Goal: Task Accomplishment & Management: Use online tool/utility

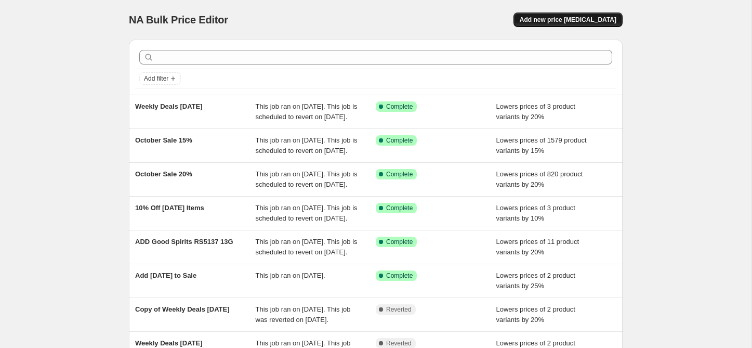
click at [558, 20] on span "Add new price [MEDICAL_DATA]" at bounding box center [567, 20] width 97 height 8
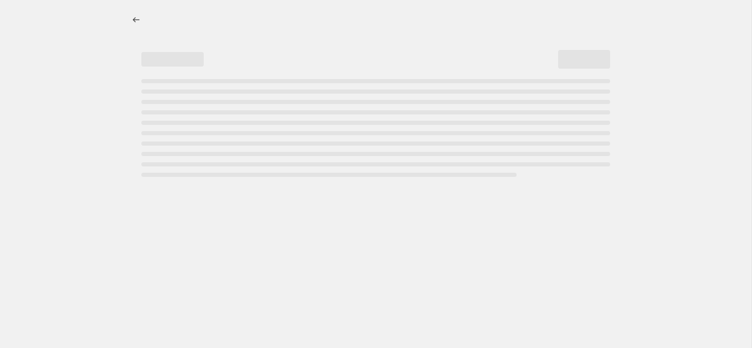
select select "percentage"
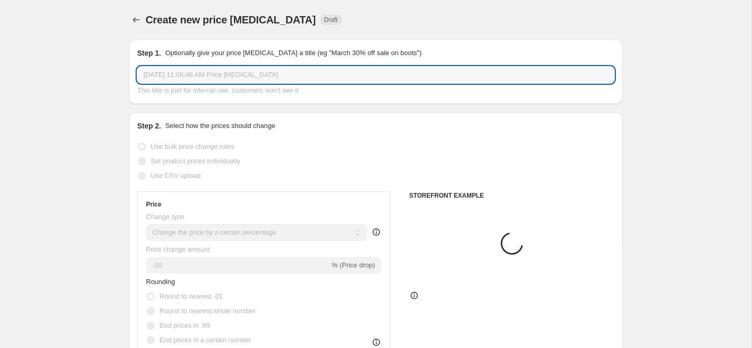
click at [214, 75] on input "[DATE] 11:08:46 AM Price [MEDICAL_DATA]" at bounding box center [375, 74] width 477 height 17
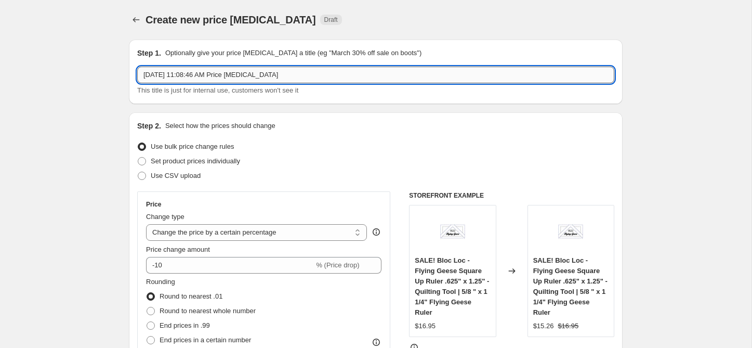
click at [214, 75] on input "[DATE] 11:08:46 AM Price [MEDICAL_DATA]" at bounding box center [375, 74] width 477 height 17
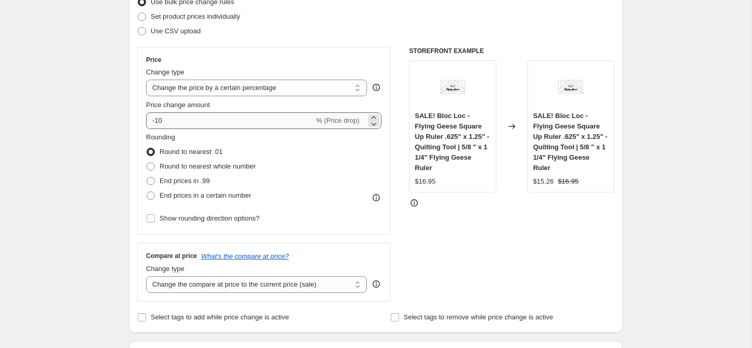
scroll to position [145, 0]
type input "Gentler Times Bundles"
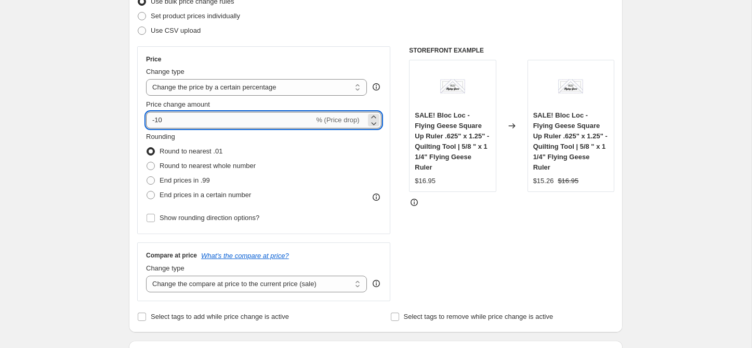
drag, startPoint x: 156, startPoint y: 122, endPoint x: 168, endPoint y: 121, distance: 12.0
click at [168, 121] on input "-10" at bounding box center [230, 120] width 168 height 17
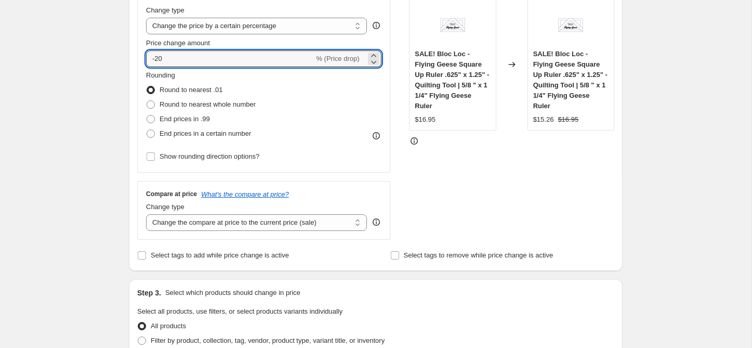
scroll to position [237, 0]
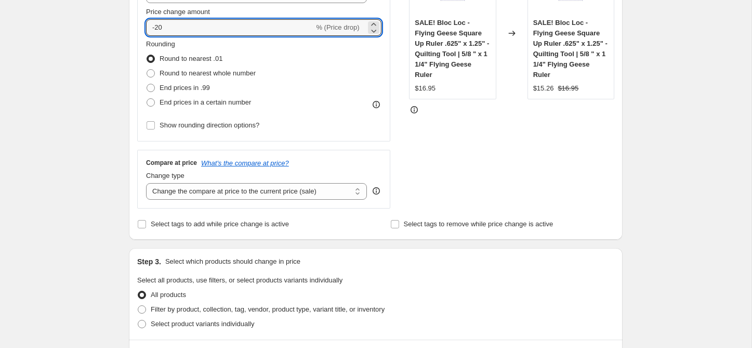
type input "-20"
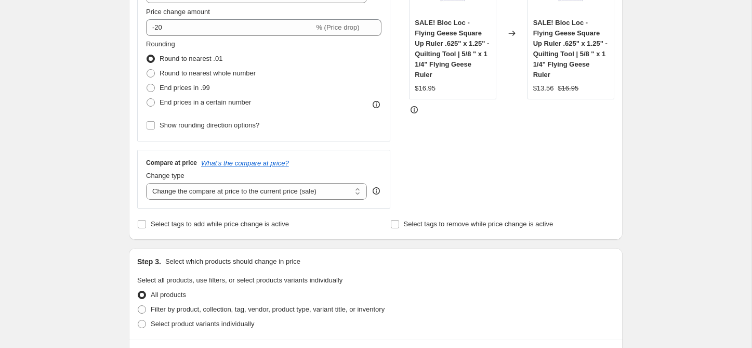
click at [699, 251] on div "Create new price [MEDICAL_DATA]. This page is ready Create new price [MEDICAL_D…" at bounding box center [375, 294] width 751 height 1062
click at [200, 223] on span "Select tags to add while price change is active" at bounding box center [220, 224] width 138 height 8
click at [146, 223] on input "Select tags to add while price change is active" at bounding box center [142, 224] width 8 height 8
checkbox input "true"
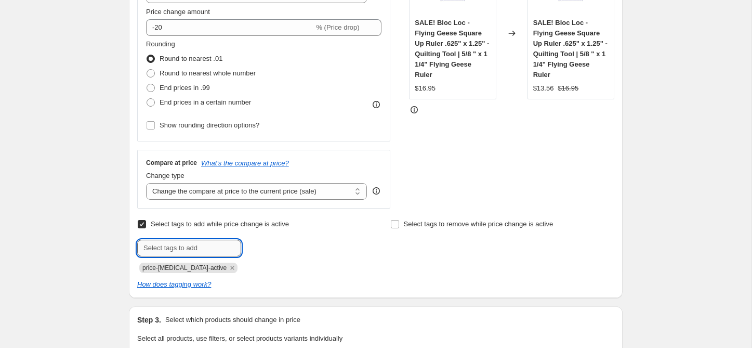
click at [194, 243] on input "text" at bounding box center [189, 247] width 104 height 17
type input "sale"
type input "October Sale"
click at [356, 268] on div "price-[MEDICAL_DATA]-active sale" at bounding box center [249, 266] width 224 height 12
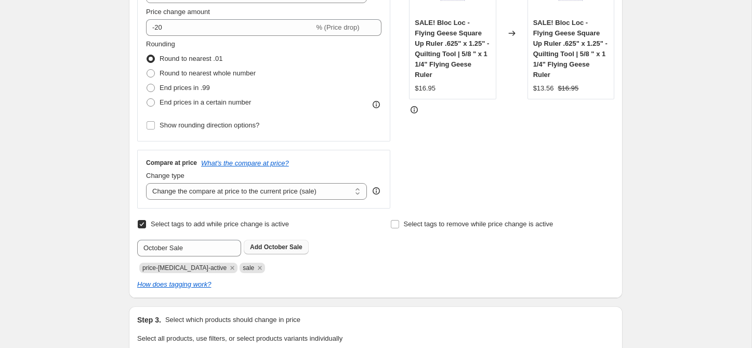
click at [288, 247] on span "October Sale" at bounding box center [283, 246] width 38 height 7
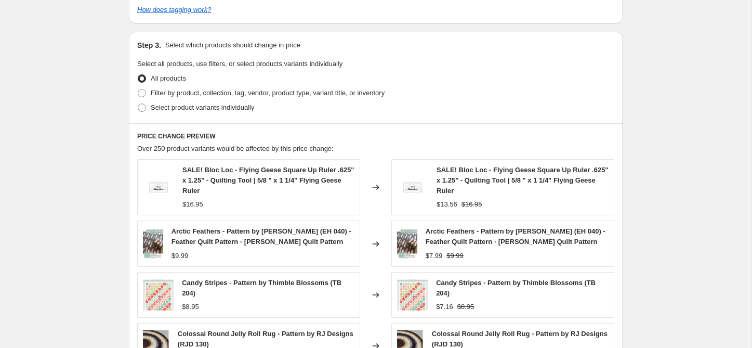
scroll to position [513, 0]
click at [191, 92] on span "Filter by product, collection, tag, vendor, product type, variant title, or inv…" at bounding box center [268, 92] width 234 height 8
click at [138, 88] on input "Filter by product, collection, tag, vendor, product type, variant title, or inv…" at bounding box center [138, 88] width 1 height 1
radio input "true"
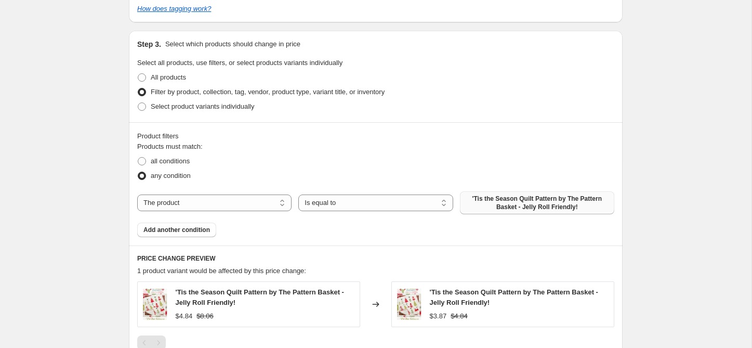
click at [516, 199] on span "'Tis the Season Quilt Pattern by The Pattern Basket - Jelly Roll Friendly!" at bounding box center [537, 202] width 142 height 17
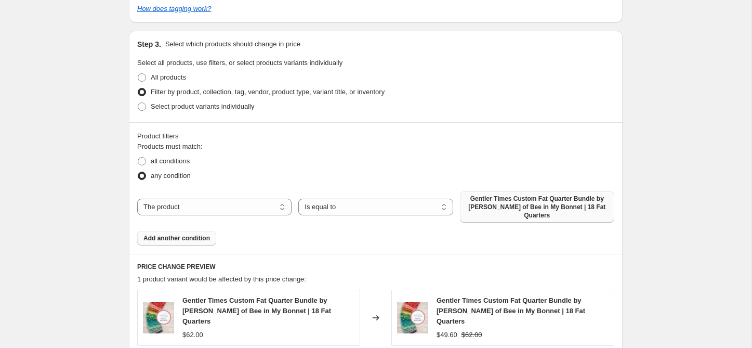
click at [195, 234] on span "Add another condition" at bounding box center [176, 238] width 66 height 8
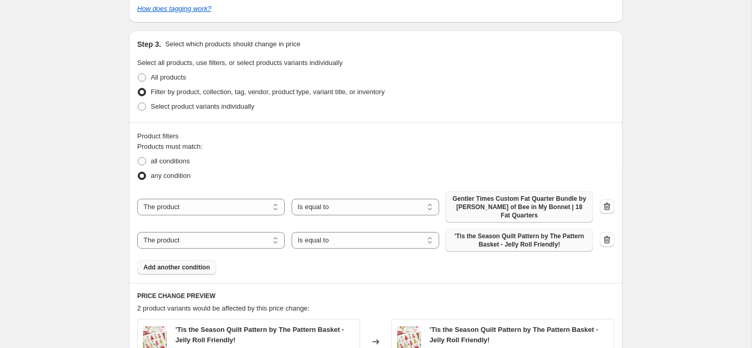
click at [498, 242] on span "'Tis the Season Quilt Pattern by The Pattern Basket - Jelly Roll Friendly!" at bounding box center [518, 240] width 135 height 17
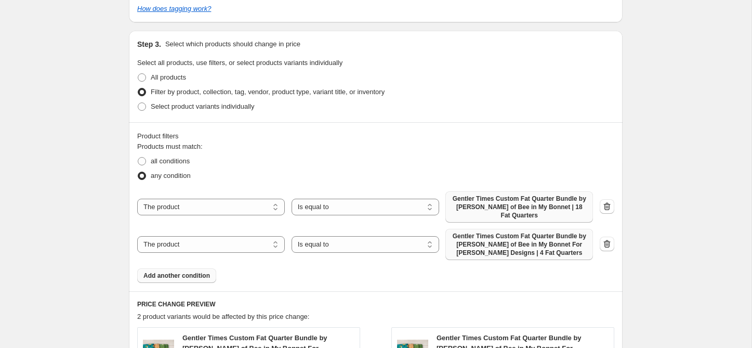
click at [201, 278] on span "Add another condition" at bounding box center [176, 275] width 66 height 8
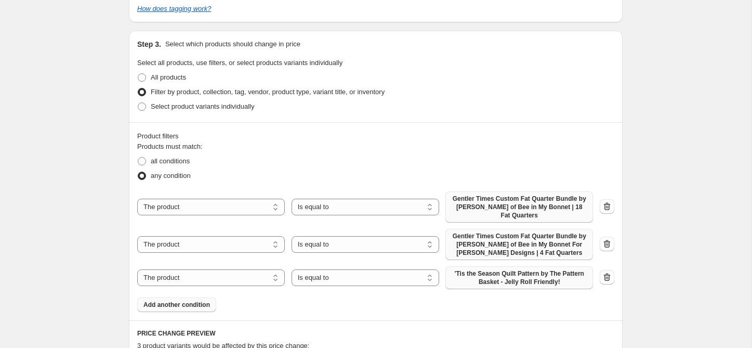
click at [506, 285] on span "'Tis the Season Quilt Pattern by The Pattern Basket - Jelly Roll Friendly!" at bounding box center [518, 277] width 135 height 17
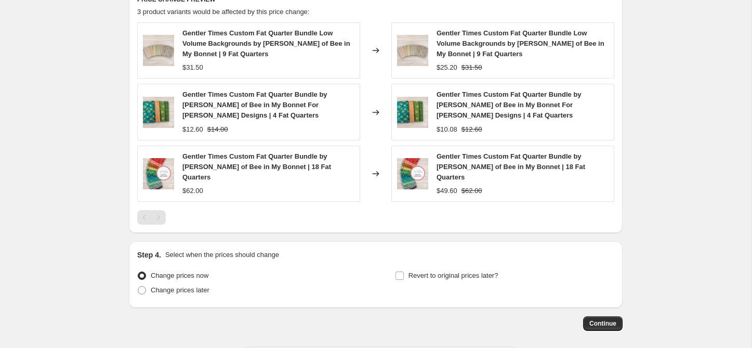
scroll to position [865, 0]
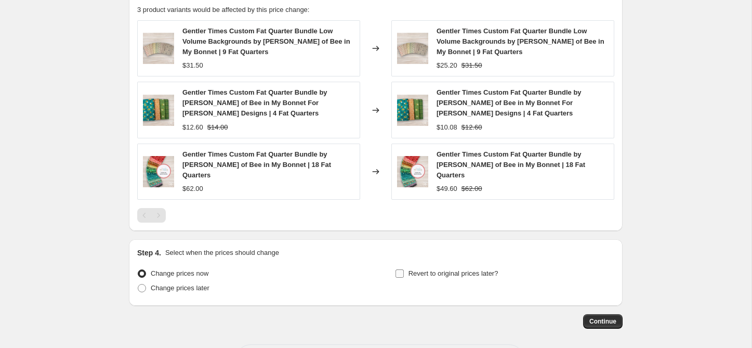
click at [404, 266] on label "Revert to original prices later?" at bounding box center [446, 273] width 103 height 15
click at [404, 269] on input "Revert to original prices later?" at bounding box center [399, 273] width 8 height 8
checkbox input "true"
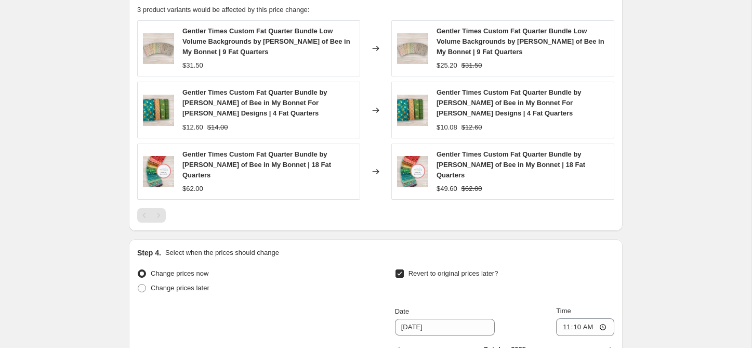
scroll to position [1068, 0]
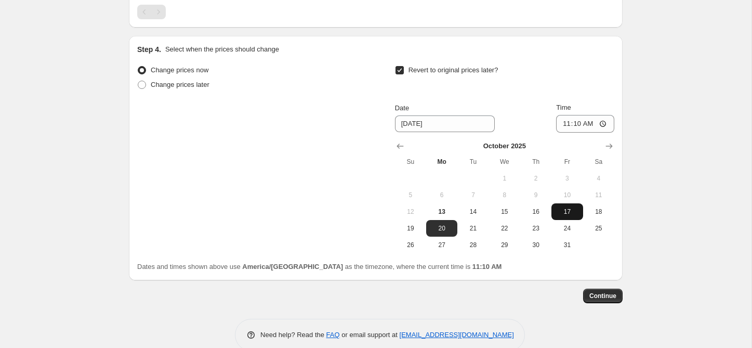
drag, startPoint x: 565, startPoint y: 225, endPoint x: 571, endPoint y: 200, distance: 26.2
click at [565, 241] on span "31" at bounding box center [566, 245] width 23 height 8
type input "[DATE]"
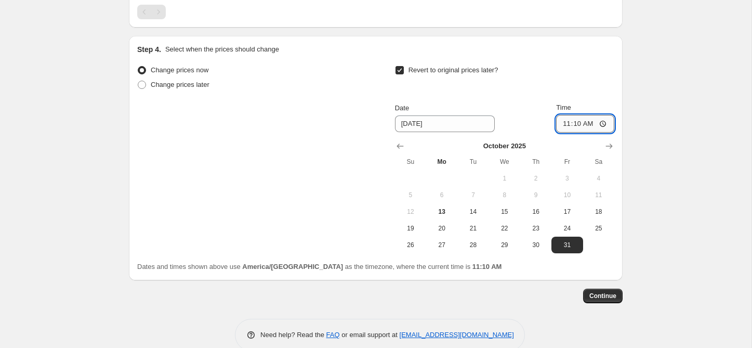
click at [569, 115] on input "11:10" at bounding box center [585, 124] width 58 height 18
click at [563, 115] on input "11:10" at bounding box center [585, 124] width 58 height 18
type input "23:59"
click at [612, 291] on span "Continue" at bounding box center [602, 295] width 27 height 8
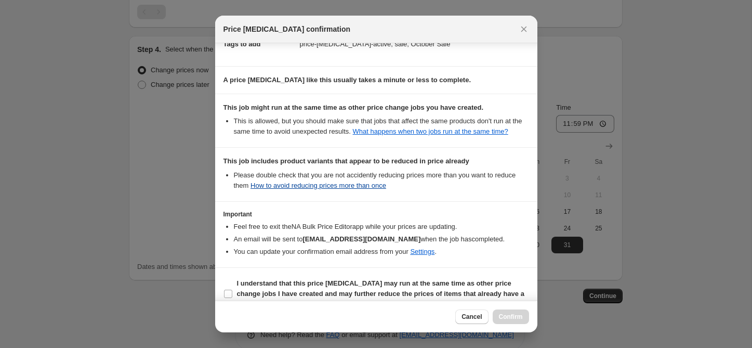
scroll to position [164, 0]
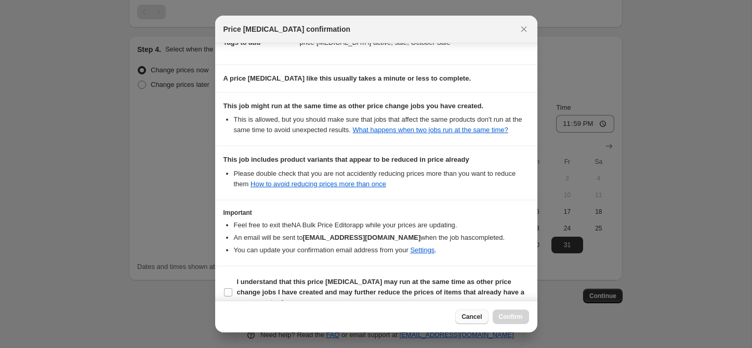
click at [481, 317] on span "Cancel" at bounding box center [471, 316] width 20 height 8
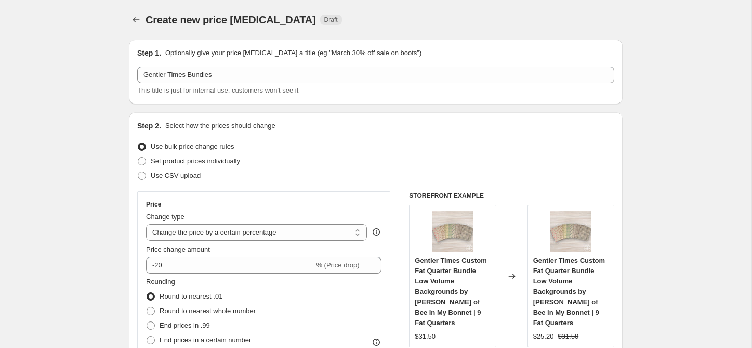
scroll to position [1068, 0]
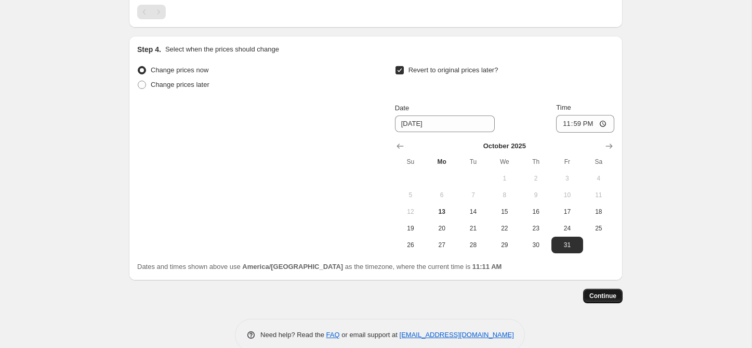
click at [602, 291] on span "Continue" at bounding box center [602, 295] width 27 height 8
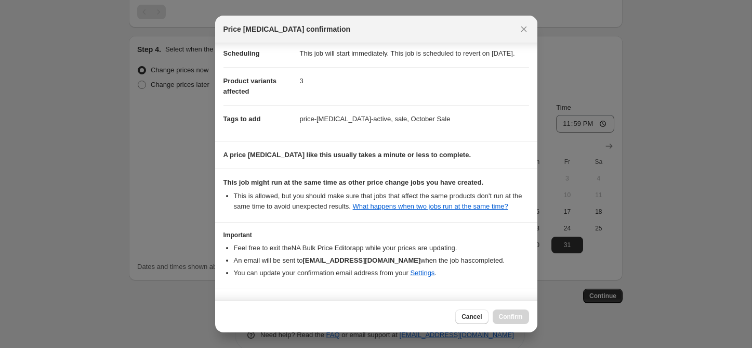
scroll to position [138, 0]
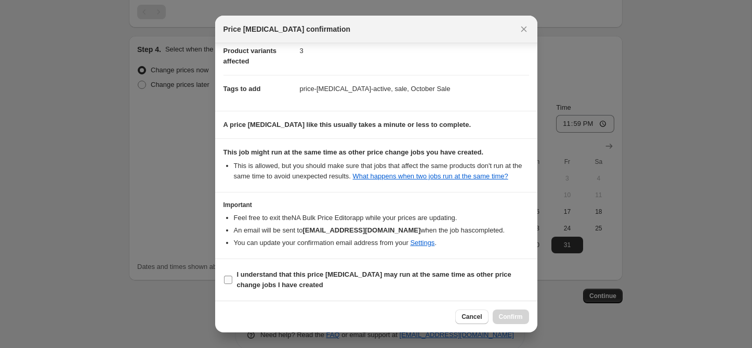
click at [244, 278] on span "I understand that this price [MEDICAL_DATA] may run at the same time as other p…" at bounding box center [383, 279] width 292 height 21
click at [232, 278] on input "I understand that this price [MEDICAL_DATA] may run at the same time as other p…" at bounding box center [228, 279] width 8 height 8
checkbox input "true"
click at [505, 313] on span "Confirm" at bounding box center [511, 316] width 24 height 8
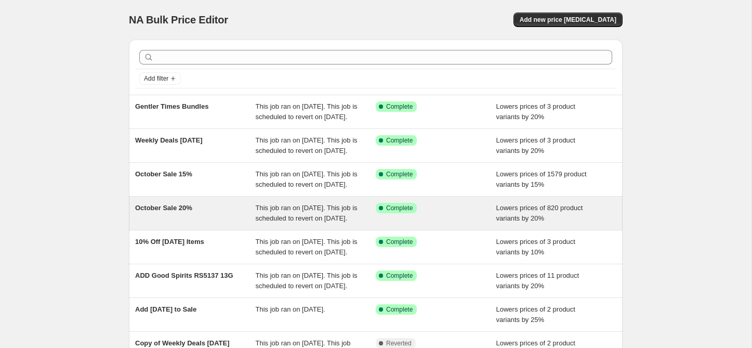
click at [203, 223] on div "October Sale 20%" at bounding box center [195, 213] width 121 height 21
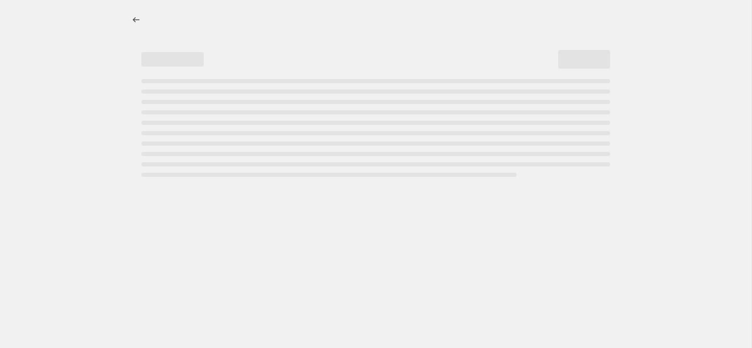
select select "percentage"
select select "collection"
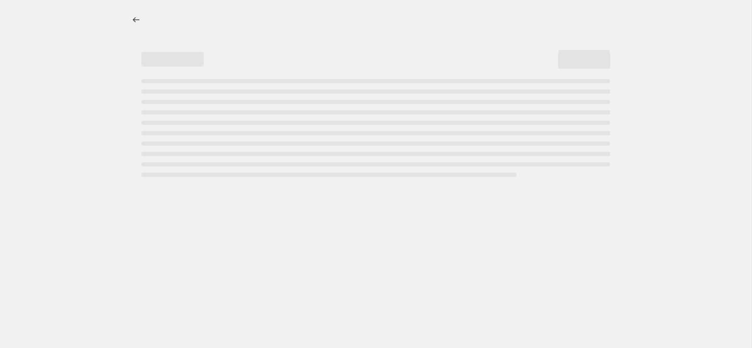
select select "collection"
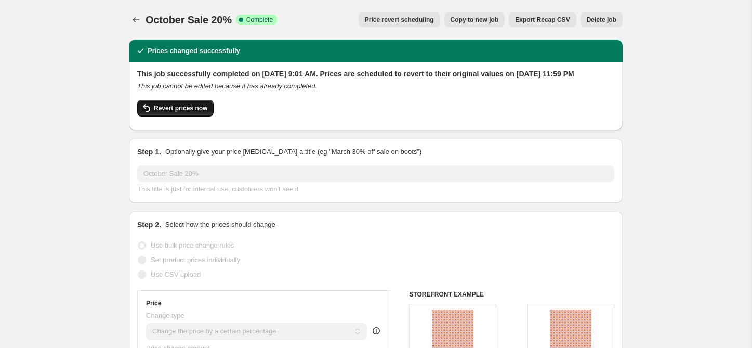
click at [191, 112] on span "Revert prices now" at bounding box center [181, 108] width 54 height 8
checkbox input "false"
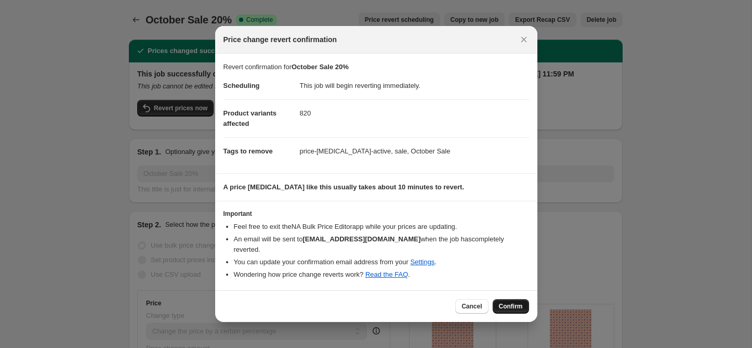
click at [509, 302] on span "Confirm" at bounding box center [511, 306] width 24 height 8
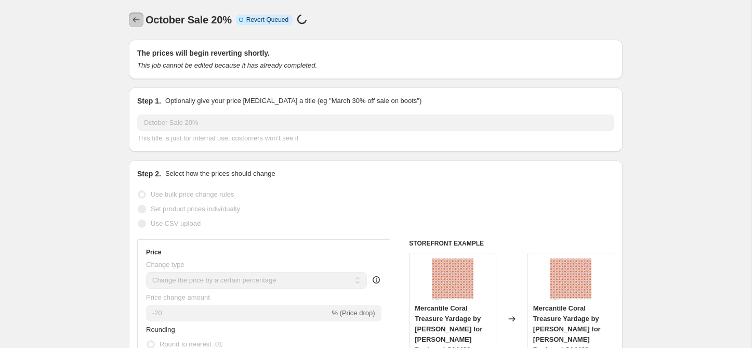
click at [139, 17] on icon "Price change jobs" at bounding box center [136, 20] width 10 height 10
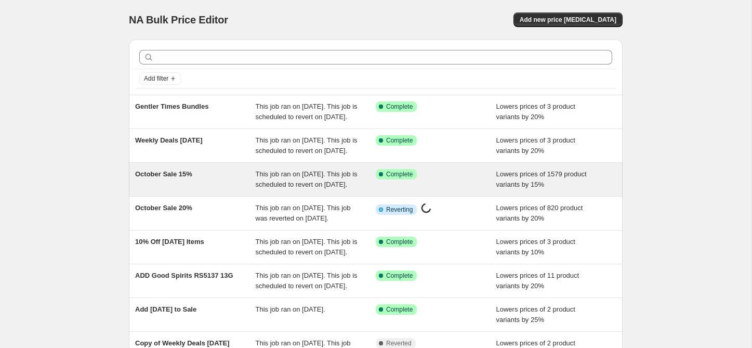
click at [221, 190] on div "October Sale 15%" at bounding box center [195, 179] width 121 height 21
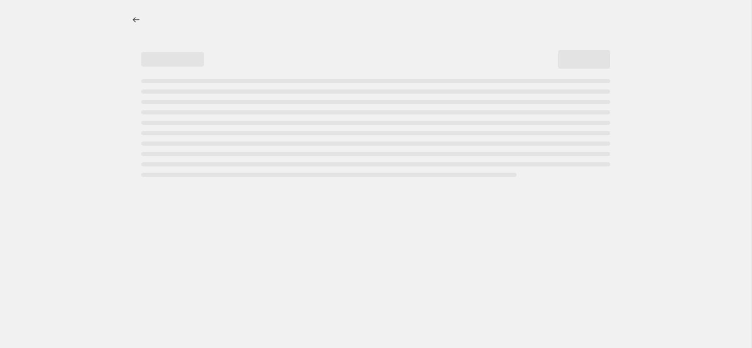
select select "percentage"
select select "collection"
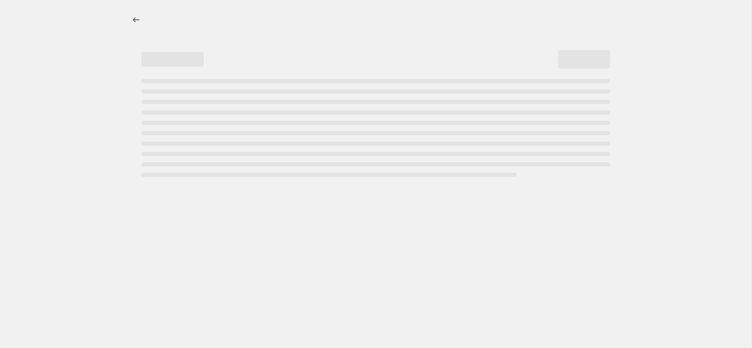
select select "collection"
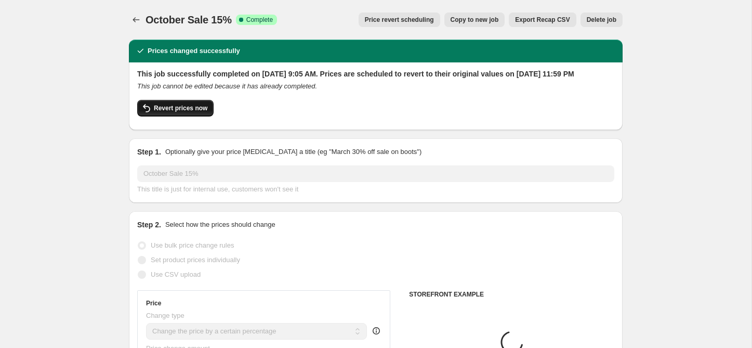
click at [191, 112] on span "Revert prices now" at bounding box center [181, 108] width 54 height 8
checkbox input "false"
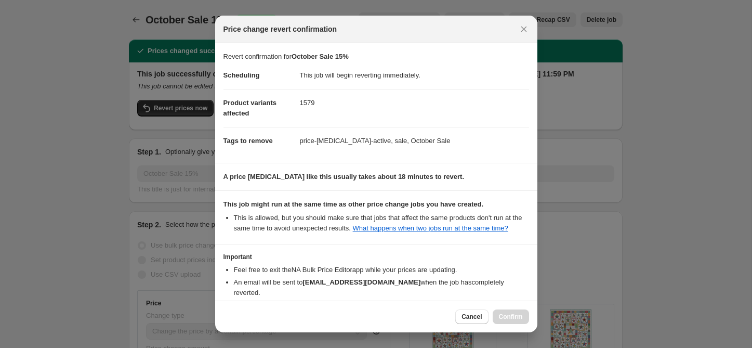
scroll to position [75, 0]
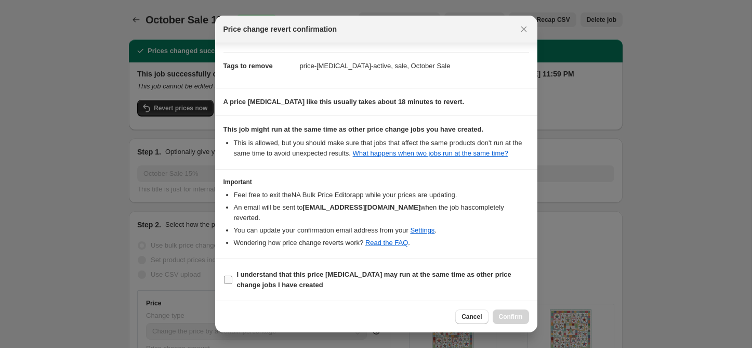
click at [268, 274] on b "I understand that this price [MEDICAL_DATA] may run at the same time as other p…" at bounding box center [374, 279] width 274 height 18
click at [232, 275] on input "I understand that this price [MEDICAL_DATA] may run at the same time as other p…" at bounding box center [228, 279] width 8 height 8
checkbox input "true"
click at [503, 315] on span "Confirm" at bounding box center [511, 316] width 24 height 8
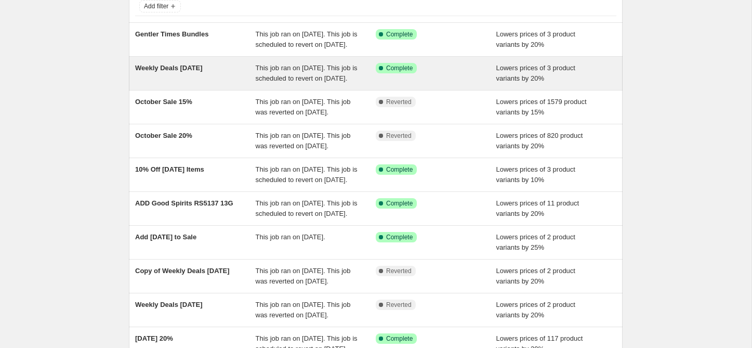
scroll to position [73, 0]
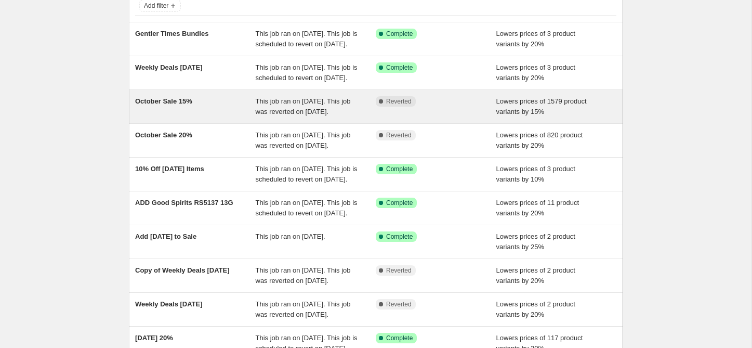
click at [200, 117] on div "October Sale 15%" at bounding box center [195, 106] width 121 height 21
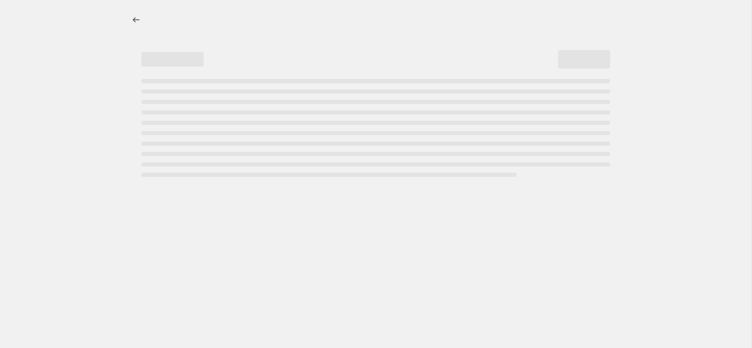
select select "percentage"
select select "collection"
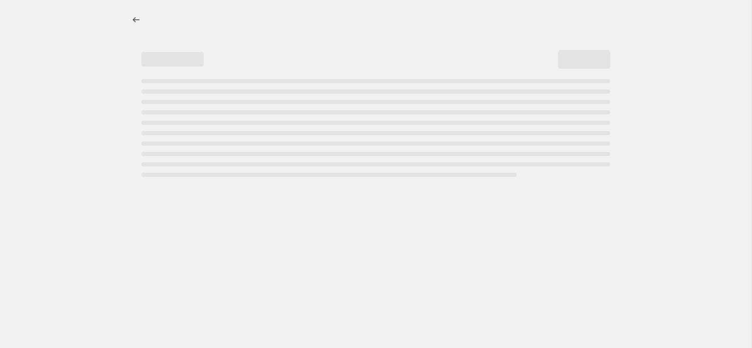
select select "collection"
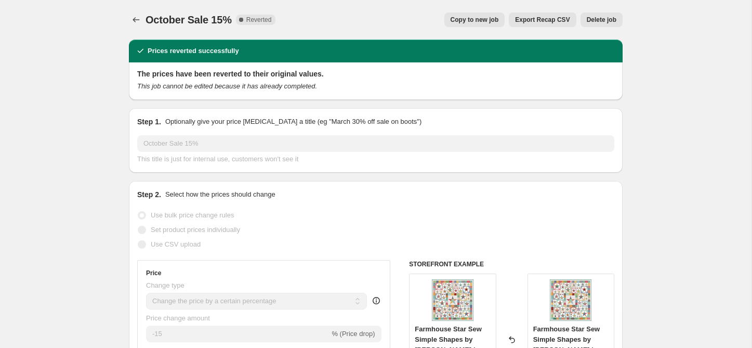
click at [460, 20] on span "Copy to new job" at bounding box center [474, 20] width 48 height 8
select select "percentage"
select select "collection"
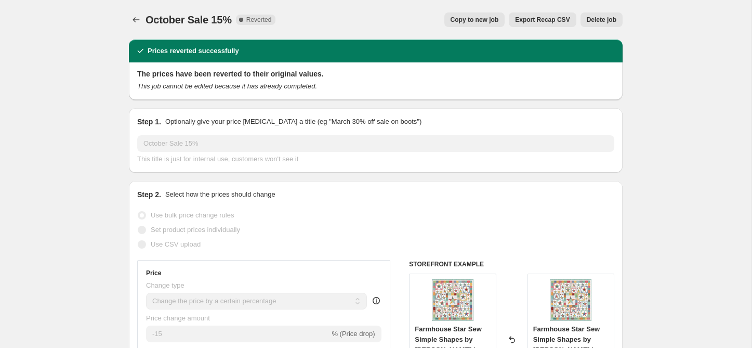
select select "collection"
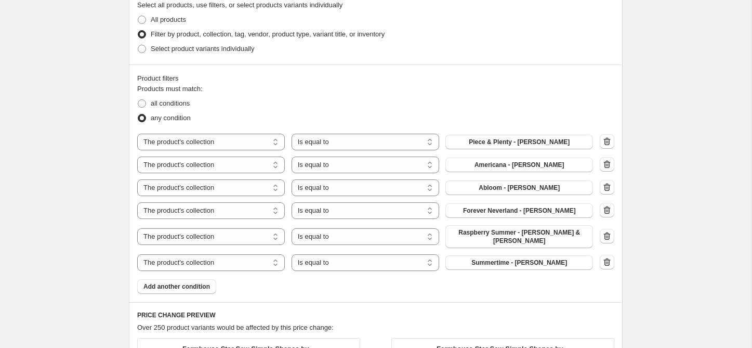
scroll to position [630, 0]
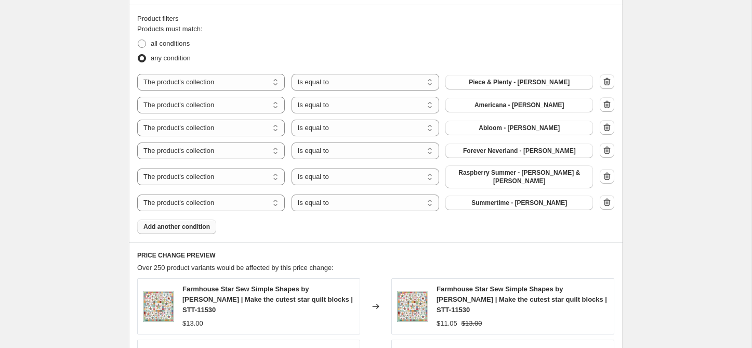
click at [205, 222] on span "Add another condition" at bounding box center [176, 226] width 66 height 8
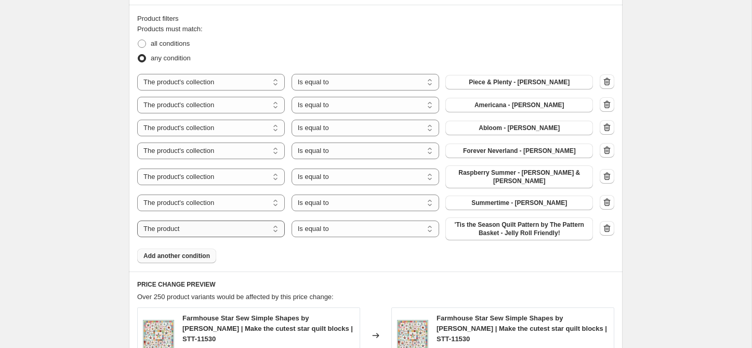
click at [216, 221] on select "The product The product's collection The product's tag The product's vendor The…" at bounding box center [211, 228] width 148 height 17
select select "collection"
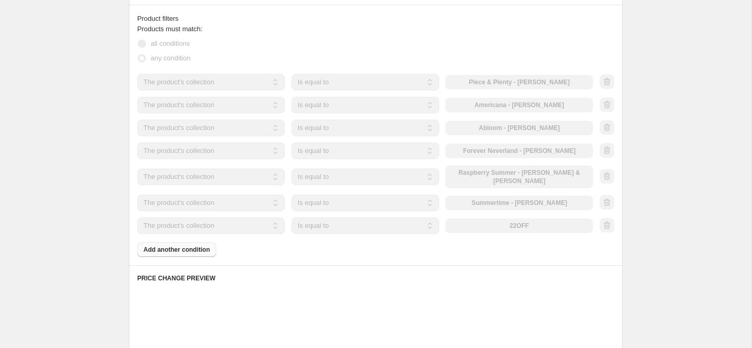
click at [500, 221] on div "The product The product's collection The product's tag The product's vendor The…" at bounding box center [365, 225] width 456 height 17
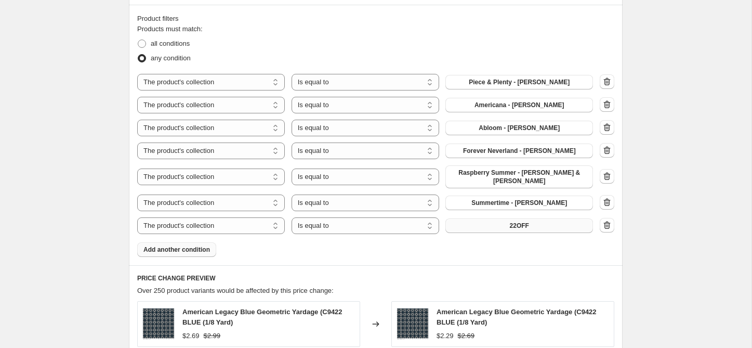
click at [506, 220] on button "22OFF" at bounding box center [519, 225] width 148 height 15
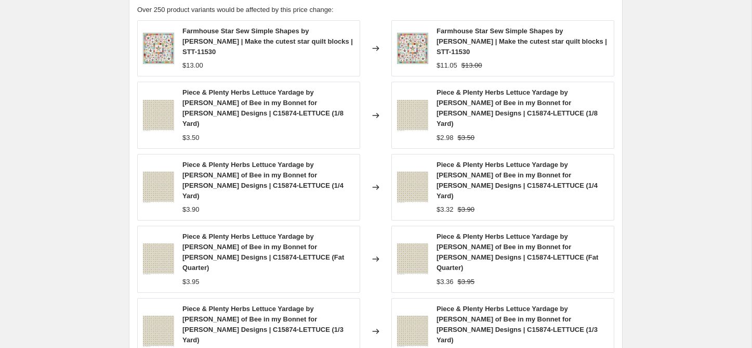
scroll to position [1061, 0]
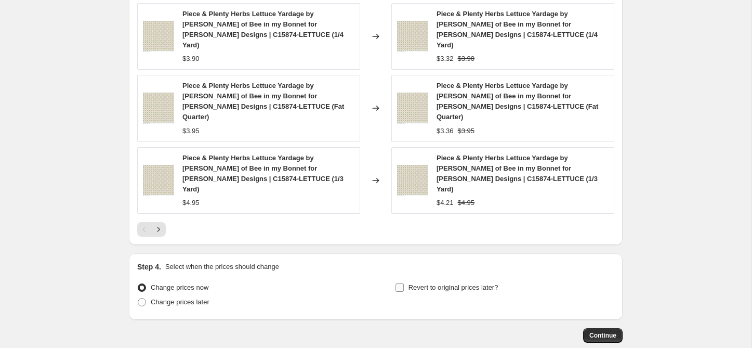
click at [425, 283] on span "Revert to original prices later?" at bounding box center [453, 287] width 90 height 8
click at [404, 283] on input "Revert to original prices later?" at bounding box center [399, 287] width 8 height 8
checkbox input "true"
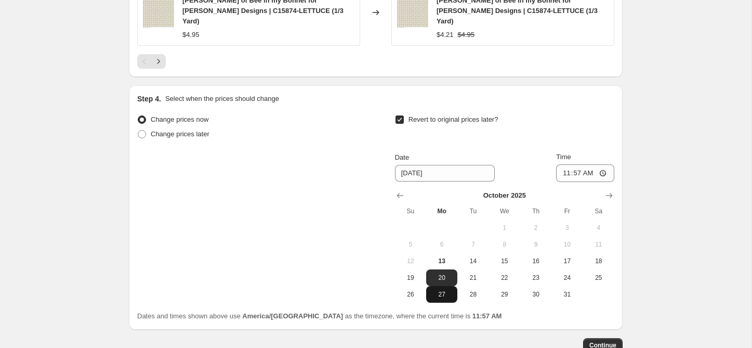
scroll to position [1239, 0]
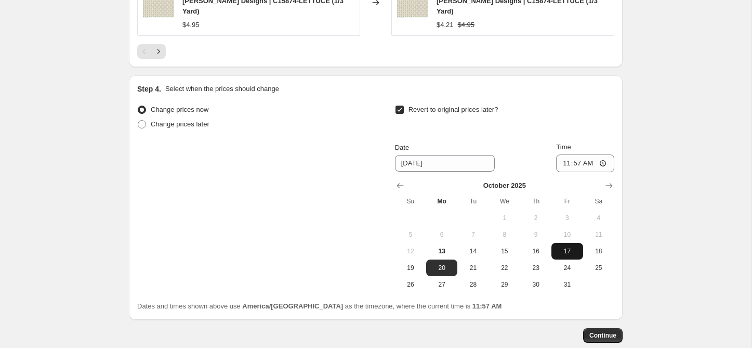
drag, startPoint x: 564, startPoint y: 224, endPoint x: 567, endPoint y: 199, distance: 25.2
click at [564, 280] on span "31" at bounding box center [566, 284] width 23 height 8
type input "[DATE]"
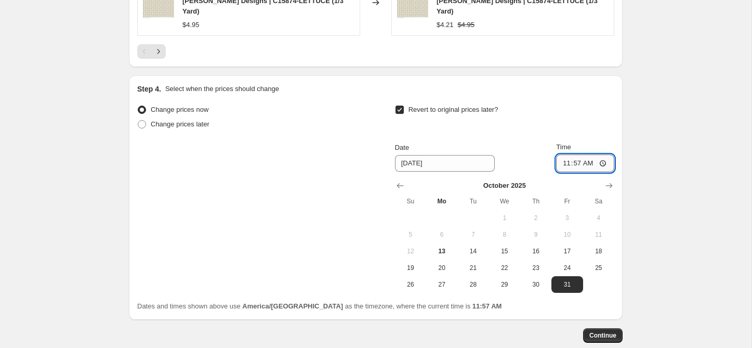
click at [575, 154] on input "11:57" at bounding box center [585, 163] width 58 height 18
type input "23:59"
click at [599, 331] on span "Continue" at bounding box center [602, 335] width 27 height 8
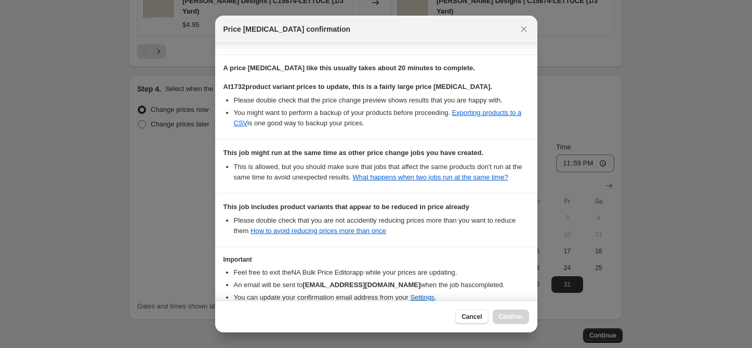
scroll to position [260, 0]
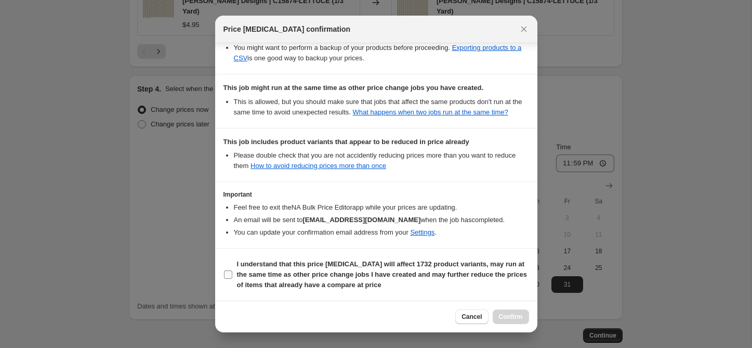
click at [228, 272] on input "I understand that this price [MEDICAL_DATA] will affect 1732 product variants, …" at bounding box center [228, 274] width 8 height 8
checkbox input "true"
click at [509, 316] on span "Confirm" at bounding box center [511, 316] width 24 height 8
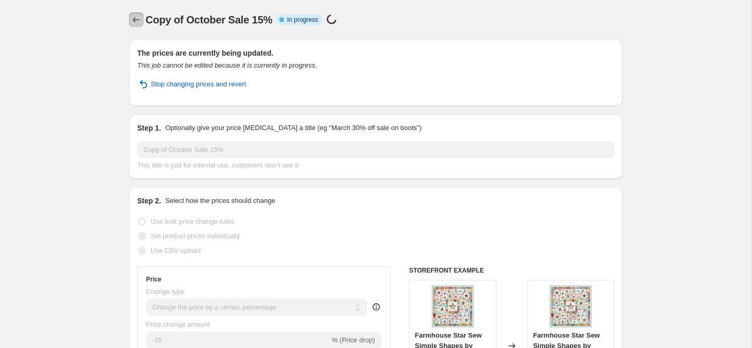
click at [140, 18] on icon "Price change jobs" at bounding box center [136, 20] width 10 height 10
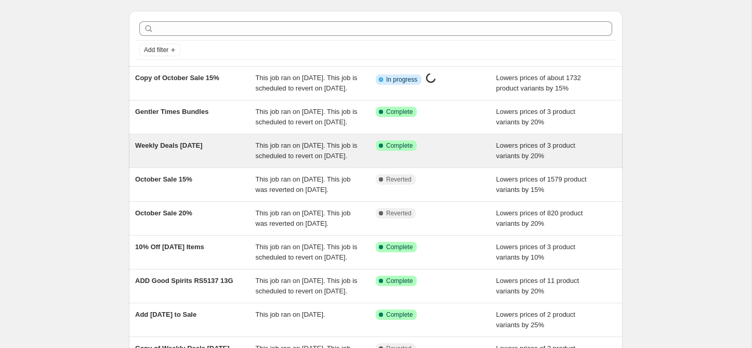
scroll to position [42, 0]
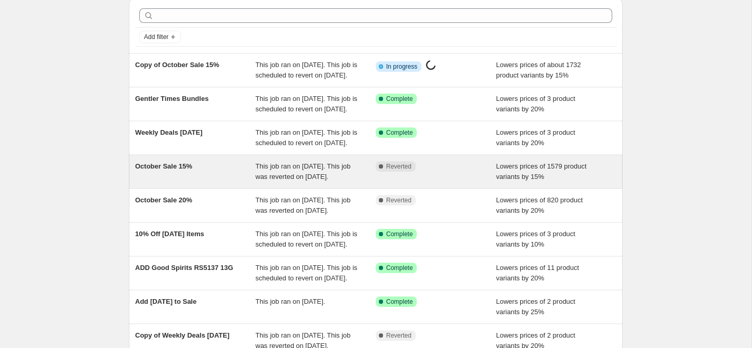
click at [197, 182] on div "October Sale 15%" at bounding box center [195, 171] width 121 height 21
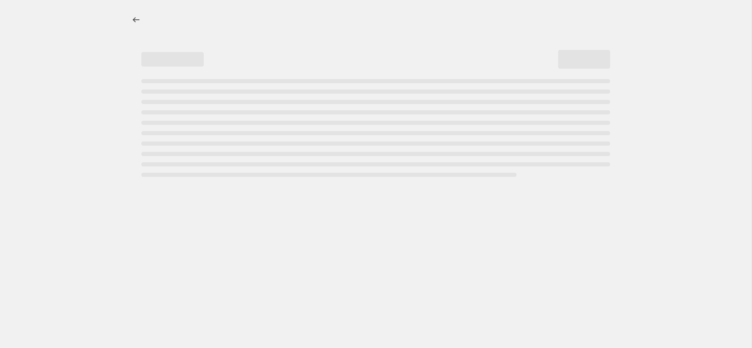
select select "percentage"
select select "collection"
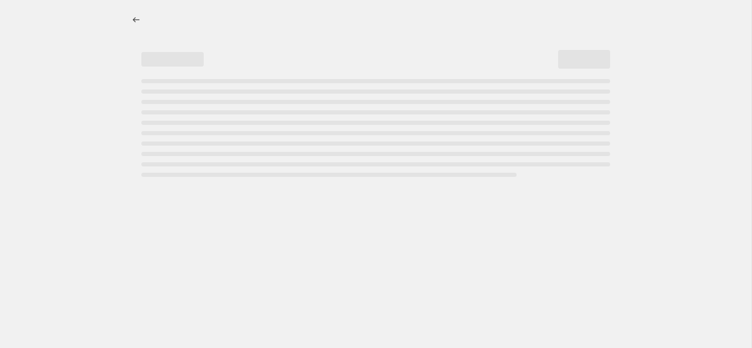
select select "collection"
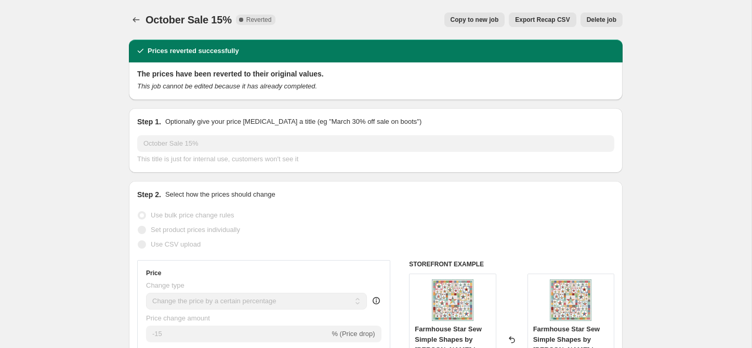
click at [469, 19] on span "Copy to new job" at bounding box center [474, 20] width 48 height 8
select select "percentage"
select select "collection"
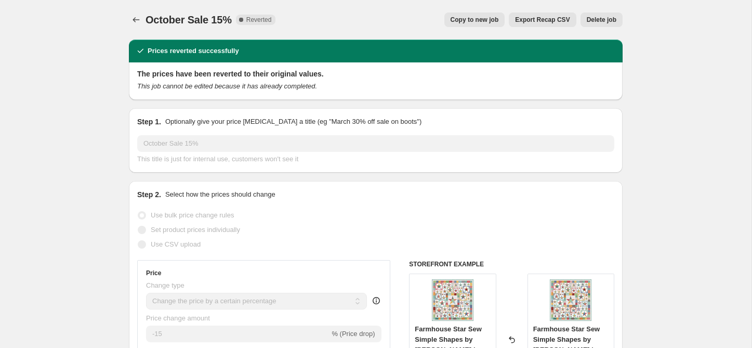
select select "collection"
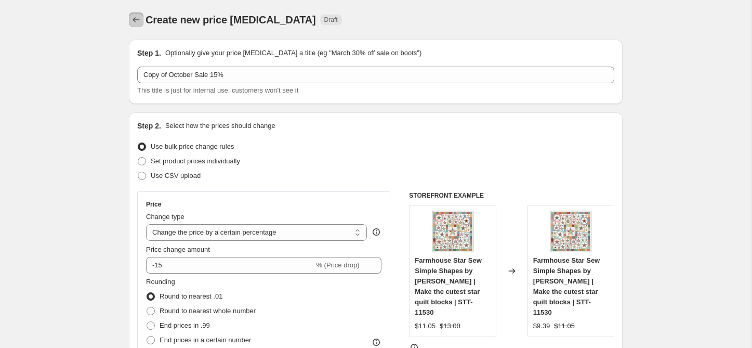
click at [129, 16] on button "Price change jobs" at bounding box center [136, 19] width 15 height 15
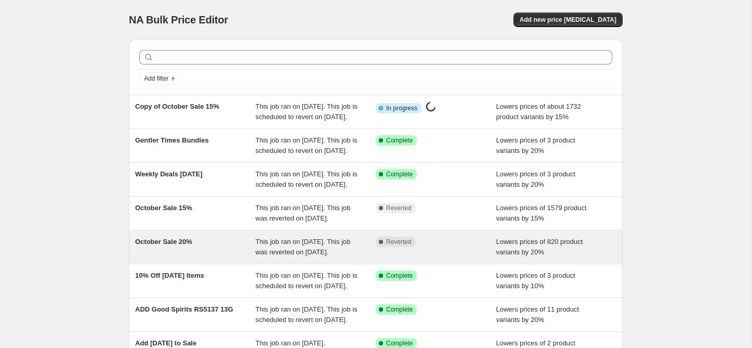
click at [229, 257] on div "October Sale 20%" at bounding box center [195, 246] width 121 height 21
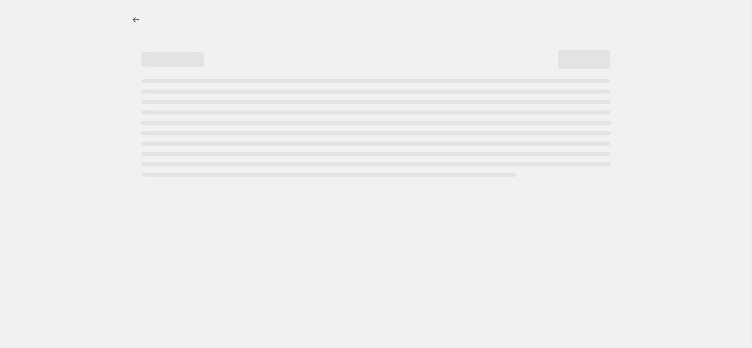
select select "percentage"
select select "collection"
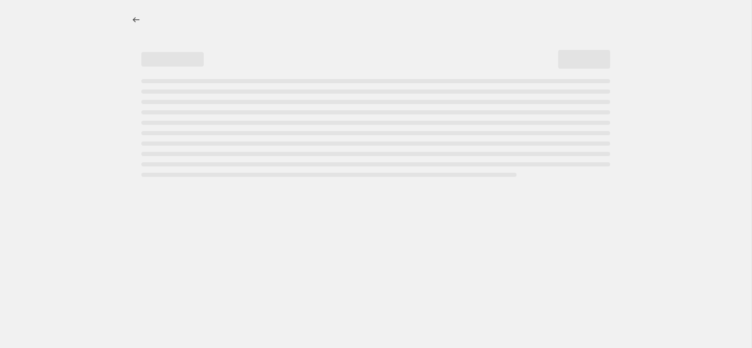
select select "collection"
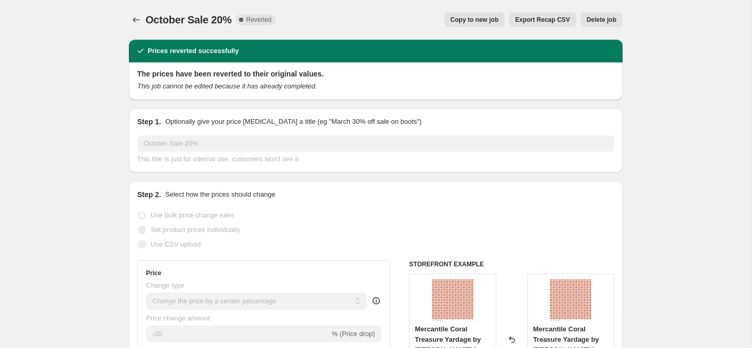
click at [469, 20] on span "Copy to new job" at bounding box center [474, 20] width 48 height 8
select select "percentage"
select select "collection"
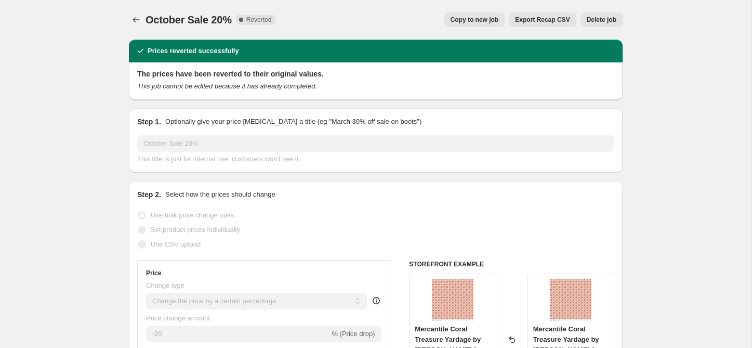
select select "collection"
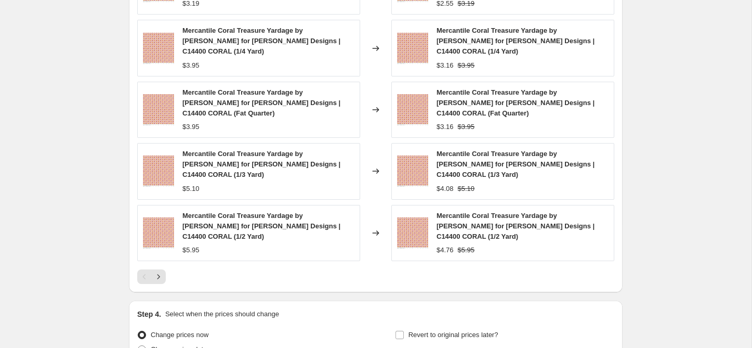
scroll to position [1026, 0]
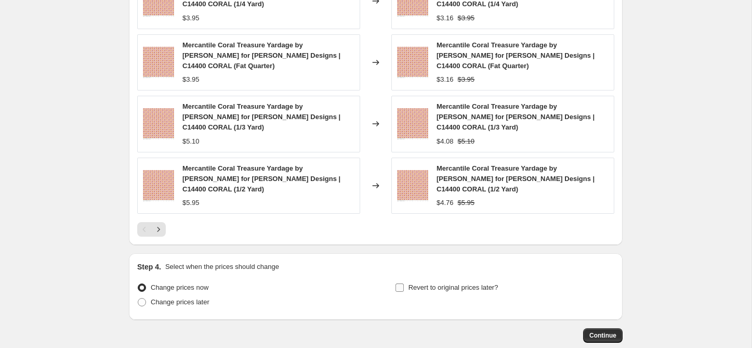
click at [415, 283] on span "Revert to original prices later?" at bounding box center [453, 287] width 90 height 8
click at [404, 283] on input "Revert to original prices later?" at bounding box center [399, 287] width 8 height 8
checkbox input "true"
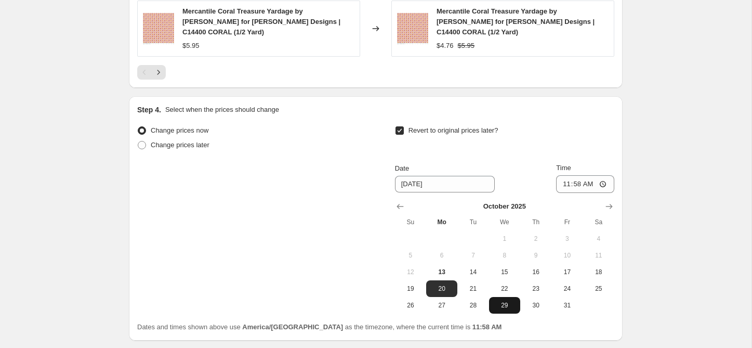
scroll to position [1204, 0]
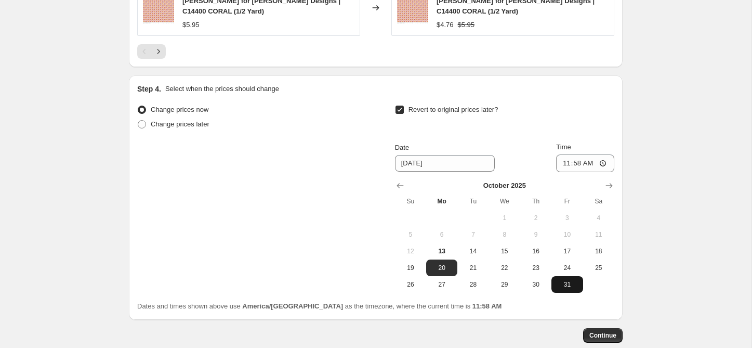
click at [568, 276] on button "31" at bounding box center [566, 284] width 31 height 17
type input "[DATE]"
click at [575, 154] on input "11:58" at bounding box center [585, 163] width 58 height 18
type input "23:59"
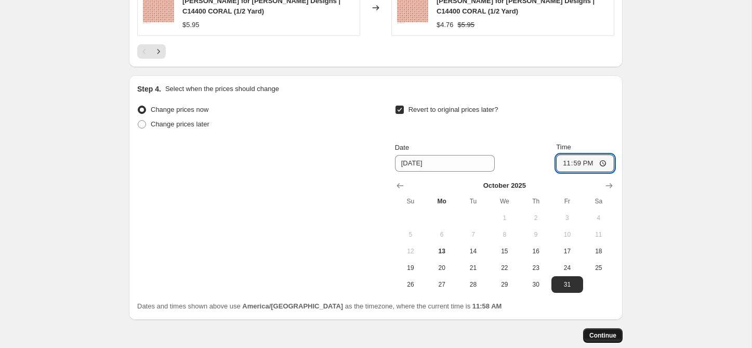
click at [600, 331] on span "Continue" at bounding box center [602, 335] width 27 height 8
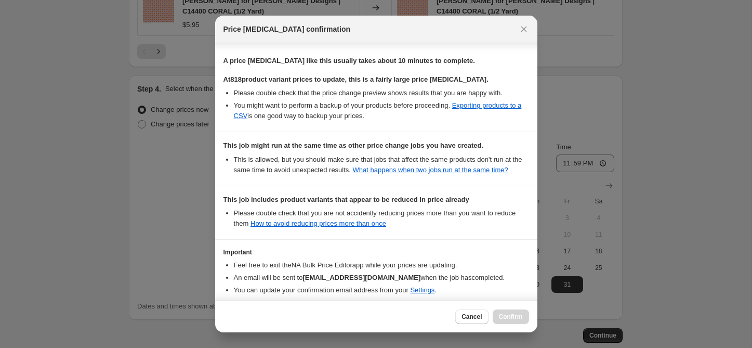
scroll to position [260, 0]
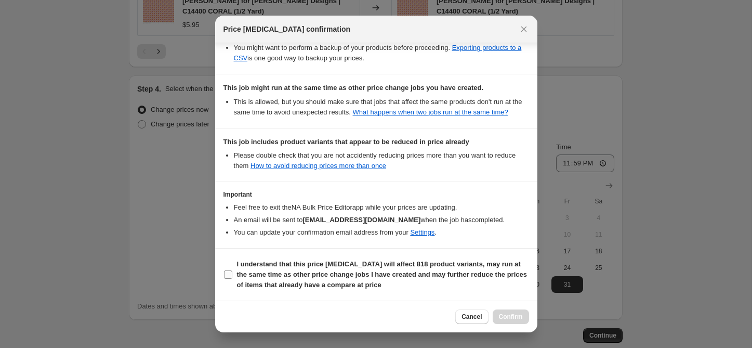
click at [239, 278] on span "I understand that this price [MEDICAL_DATA] will affect 818 product variants, m…" at bounding box center [383, 274] width 292 height 31
click at [232, 278] on input "I understand that this price [MEDICAL_DATA] will affect 818 product variants, m…" at bounding box center [228, 274] width 8 height 8
checkbox input "true"
click at [513, 318] on span "Confirm" at bounding box center [511, 316] width 24 height 8
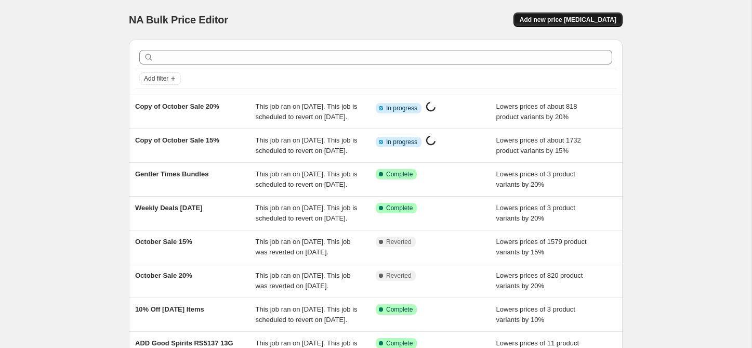
click at [564, 18] on span "Add new price [MEDICAL_DATA]" at bounding box center [567, 20] width 97 height 8
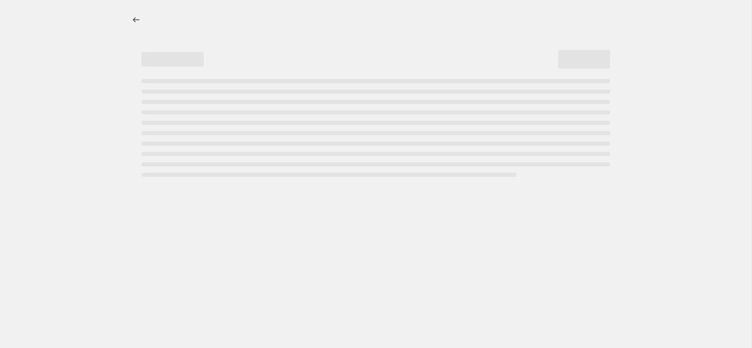
select select "percentage"
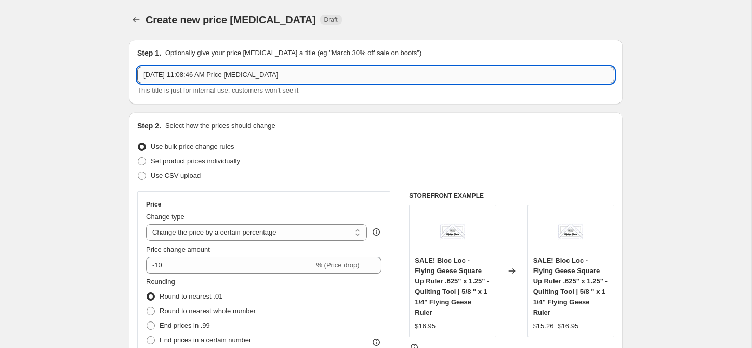
click at [218, 73] on input "[DATE] 11:08:46 AM Price [MEDICAL_DATA]" at bounding box center [375, 74] width 477 height 17
type input "Move to Clearance"
click at [384, 139] on div "Use bulk price change rules" at bounding box center [375, 146] width 477 height 15
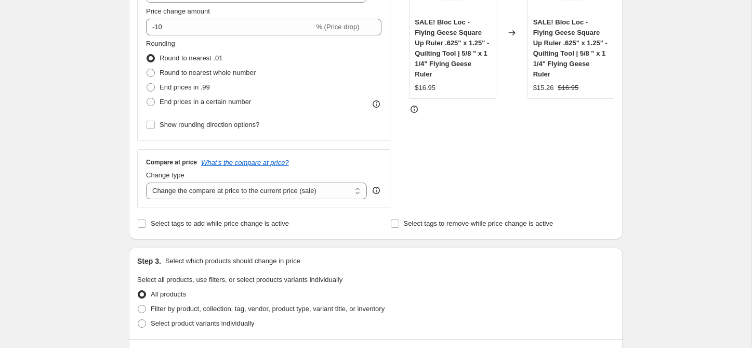
scroll to position [239, 0]
click at [142, 224] on input "Select tags to add while price change is active" at bounding box center [142, 222] width 8 height 8
checkbox input "true"
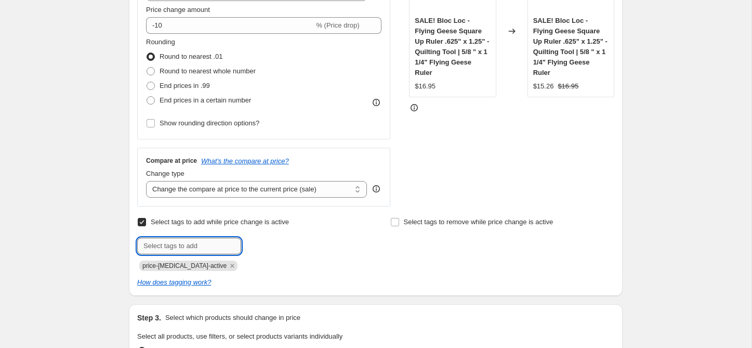
click at [186, 245] on input "text" at bounding box center [189, 245] width 104 height 17
type input "Clearance"
click at [262, 247] on b "Add" at bounding box center [256, 244] width 12 height 7
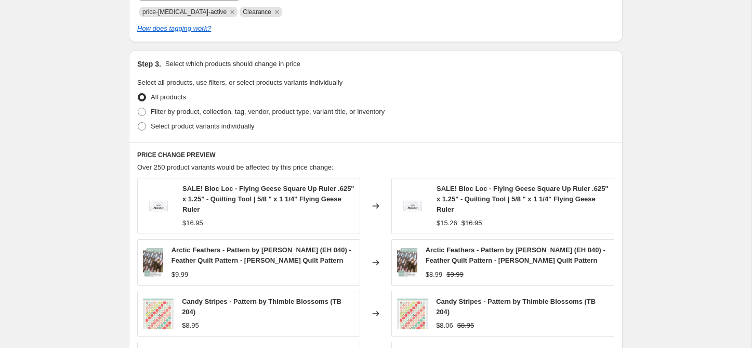
scroll to position [439, 0]
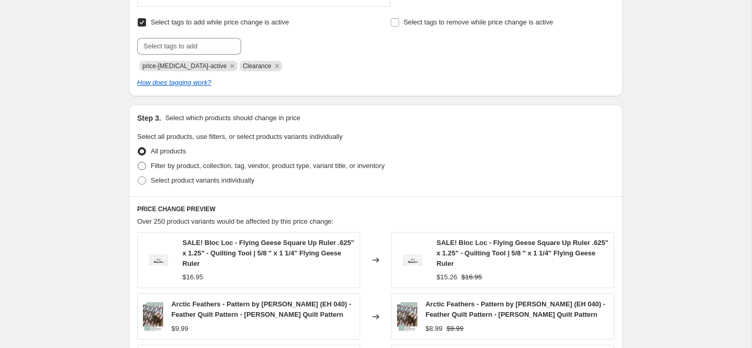
click at [207, 165] on span "Filter by product, collection, tag, vendor, product type, variant title, or inv…" at bounding box center [268, 166] width 234 height 8
click at [138, 162] on input "Filter by product, collection, tag, vendor, product type, variant title, or inv…" at bounding box center [138, 162] width 1 height 1
radio input "true"
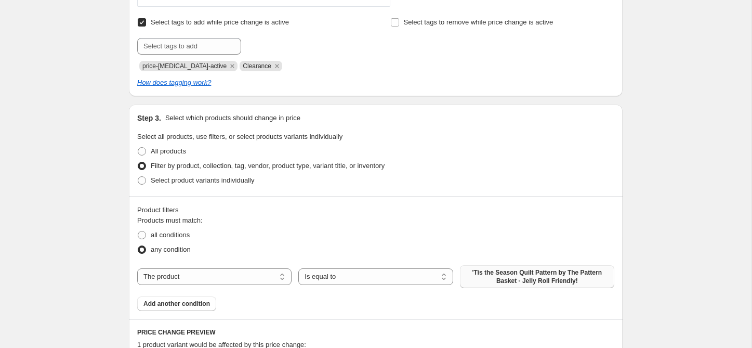
click at [498, 280] on span "'Tis the Season Quilt Pattern by The Pattern Basket - Jelly Roll Friendly!" at bounding box center [537, 276] width 142 height 17
click at [217, 276] on select "The product The product's collection The product's tag The product's vendor The…" at bounding box center [214, 276] width 154 height 17
select select "collection"
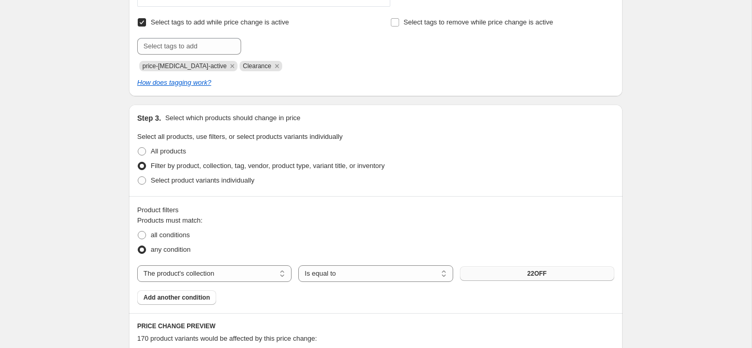
click at [500, 275] on button "22OFF" at bounding box center [537, 273] width 154 height 15
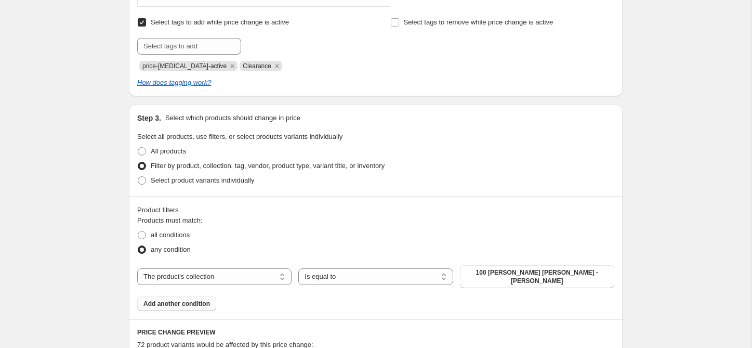
click at [189, 299] on span "Add another condition" at bounding box center [176, 303] width 66 height 8
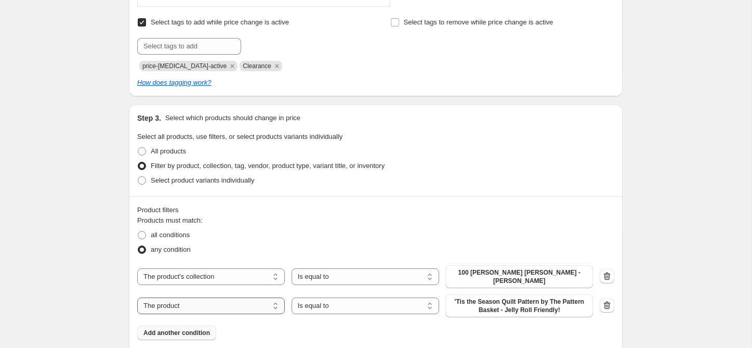
click at [196, 297] on select "The product The product's collection The product's tag The product's vendor The…" at bounding box center [211, 305] width 148 height 17
select select "collection"
click at [522, 297] on span "100 [PERSON_NAME] [PERSON_NAME] - [PERSON_NAME]" at bounding box center [518, 305] width 135 height 17
click at [161, 322] on span "Add another condition" at bounding box center [176, 326] width 66 height 8
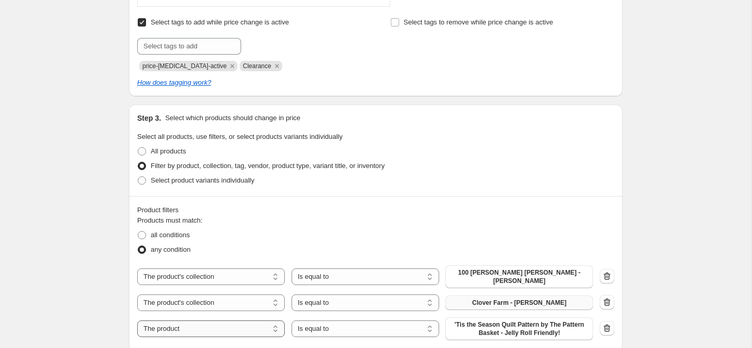
click at [196, 321] on select "The product The product's collection The product's tag The product's vendor The…" at bounding box center [211, 328] width 148 height 17
select select "collection"
click at [475, 320] on span "100 [PERSON_NAME] [PERSON_NAME] - [PERSON_NAME]" at bounding box center [518, 328] width 135 height 17
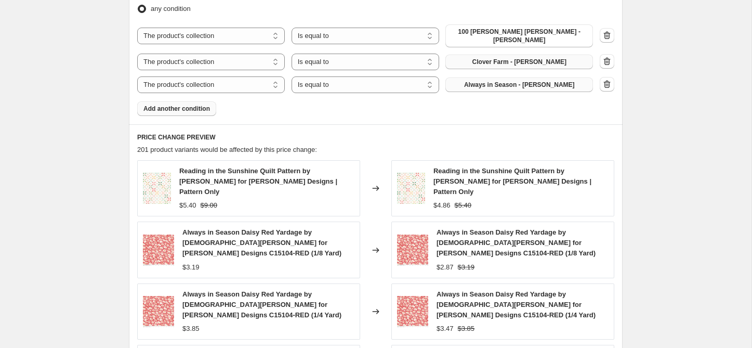
scroll to position [0, 0]
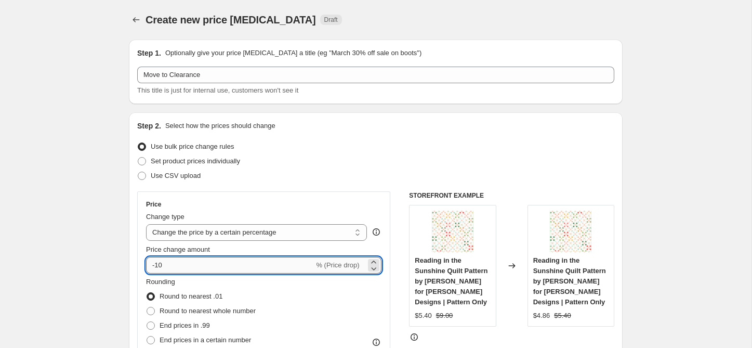
drag, startPoint x: 156, startPoint y: 268, endPoint x: 166, endPoint y: 269, distance: 9.9
click at [166, 269] on input "-10" at bounding box center [230, 265] width 168 height 17
type input "-35"
click at [465, 142] on div "Use bulk price change rules" at bounding box center [375, 146] width 477 height 15
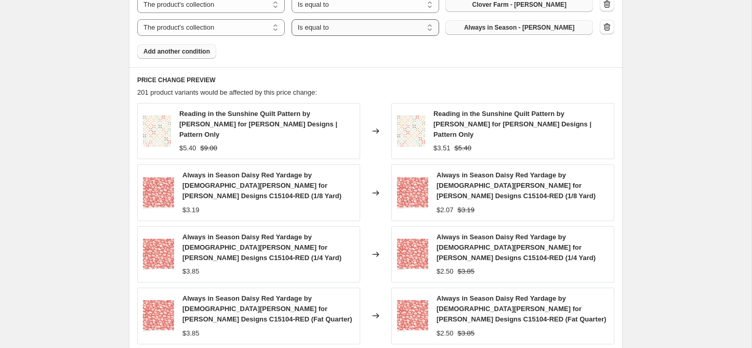
scroll to position [939, 0]
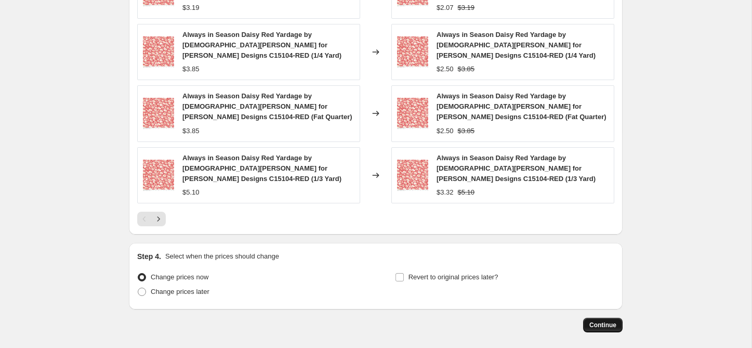
click at [608, 320] on span "Continue" at bounding box center [602, 324] width 27 height 8
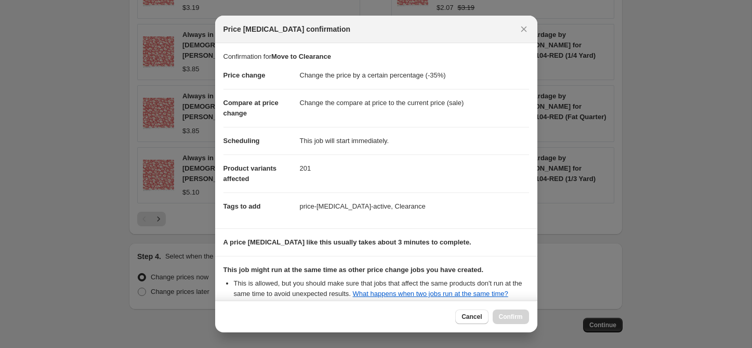
scroll to position [192, 0]
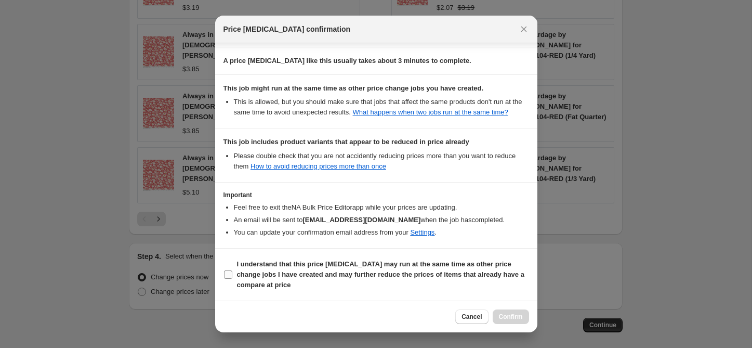
click at [313, 270] on b "I understand that this price [MEDICAL_DATA] may run at the same time as other p…" at bounding box center [380, 274] width 287 height 29
click at [232, 270] on input "I understand that this price [MEDICAL_DATA] may run at the same time as other p…" at bounding box center [228, 274] width 8 height 8
checkbox input "true"
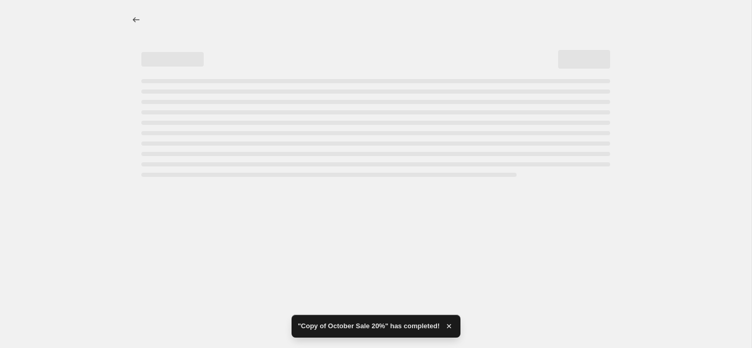
scroll to position [0, 0]
select select "percentage"
select select "collection"
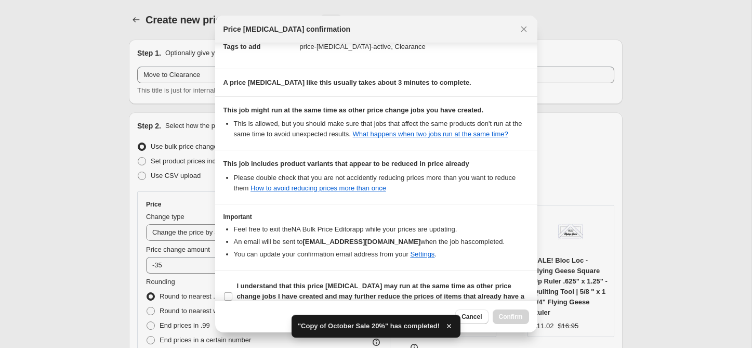
scroll to position [192, 0]
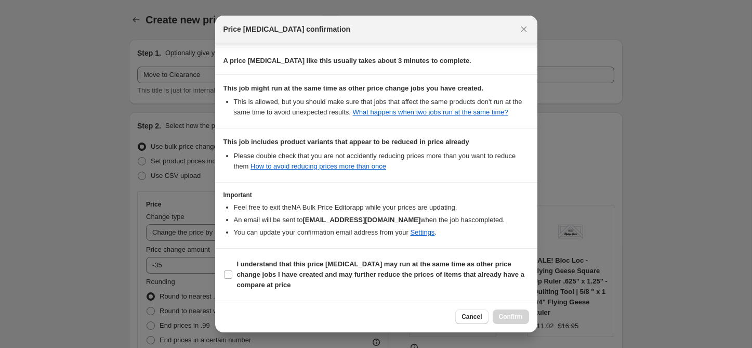
select select "percentage"
select select "collection"
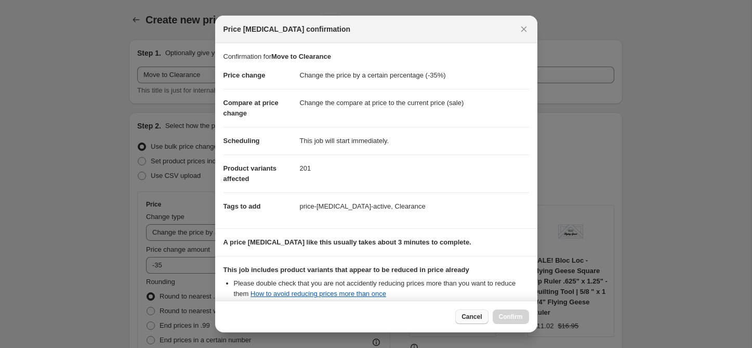
click at [476, 318] on span "Cancel" at bounding box center [471, 316] width 20 height 8
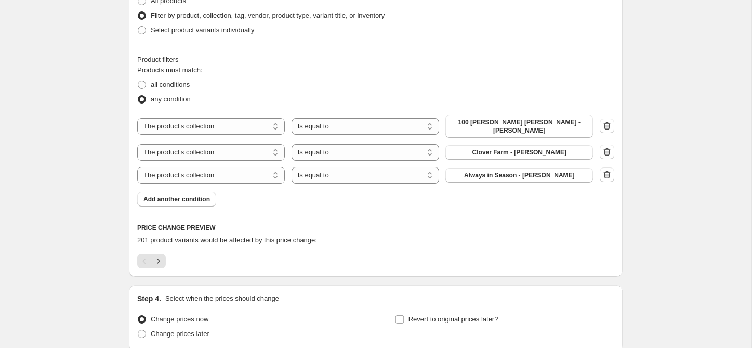
scroll to position [673, 0]
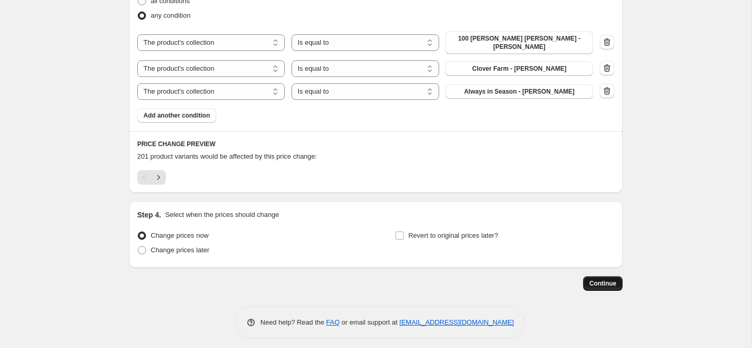
click at [591, 276] on button "Continue" at bounding box center [602, 283] width 39 height 15
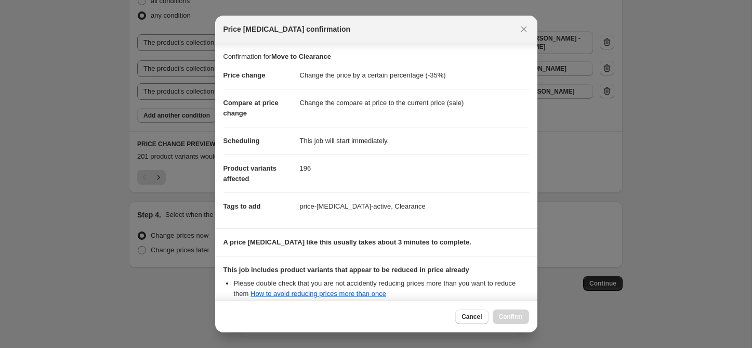
scroll to position [117, 0]
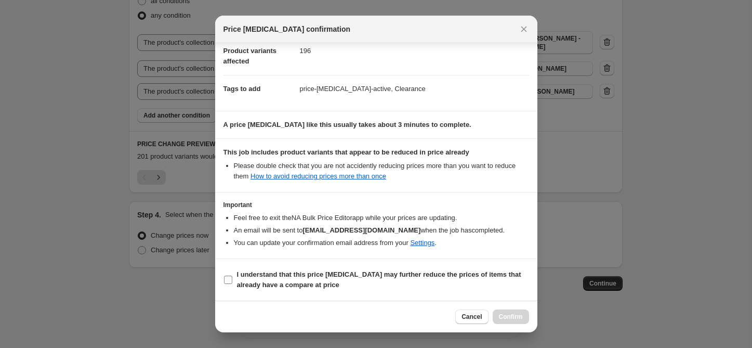
click at [245, 284] on b "I understand that this price [MEDICAL_DATA] may further reduce the prices of it…" at bounding box center [379, 279] width 284 height 18
click at [232, 284] on input "I understand that this price [MEDICAL_DATA] may further reduce the prices of it…" at bounding box center [228, 279] width 8 height 8
checkbox input "true"
click at [518, 314] on span "Confirm" at bounding box center [511, 316] width 24 height 8
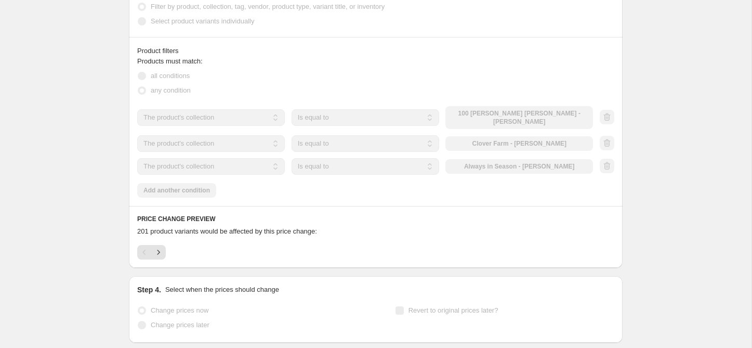
scroll to position [700, 0]
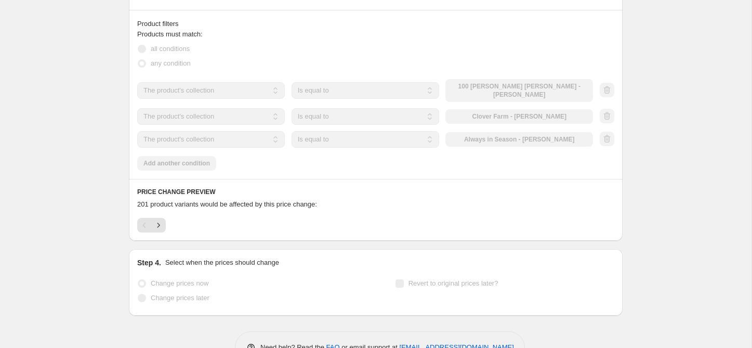
select select "percentage"
select select "collection"
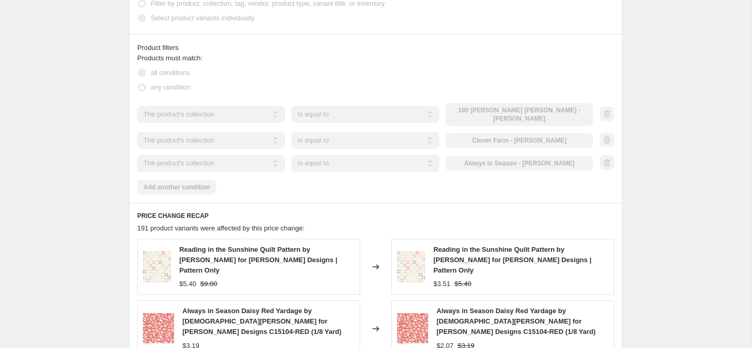
scroll to position [0, 0]
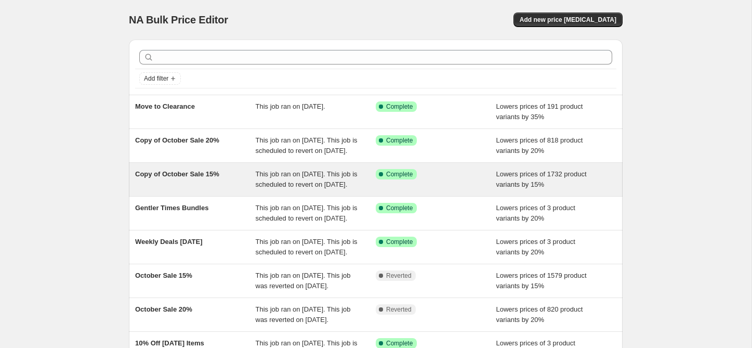
click at [197, 190] on div "Copy of October Sale 15%" at bounding box center [195, 179] width 121 height 21
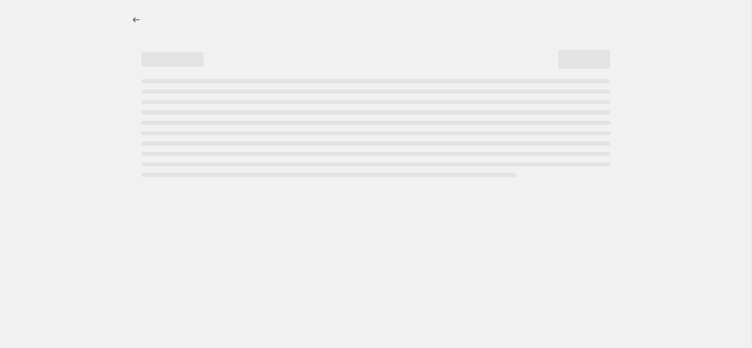
select select "percentage"
select select "collection"
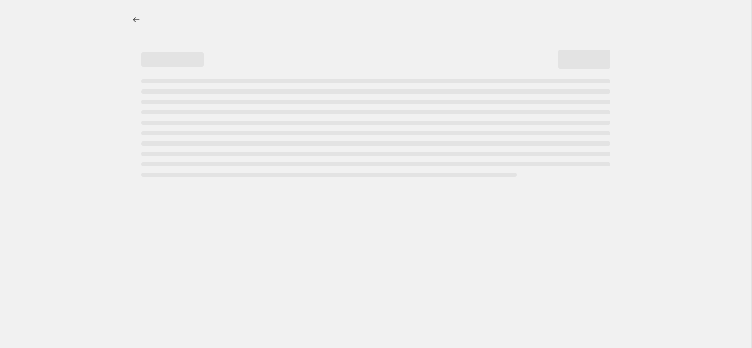
select select "collection"
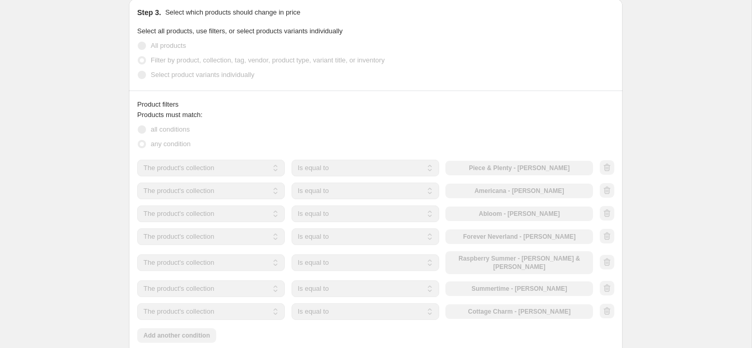
scroll to position [667, 0]
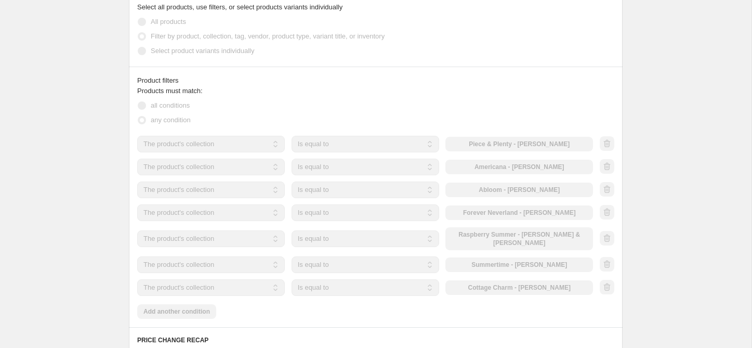
click at [175, 40] on span "Filter by product, collection, tag, vendor, product type, variant title, or inv…" at bounding box center [268, 36] width 234 height 8
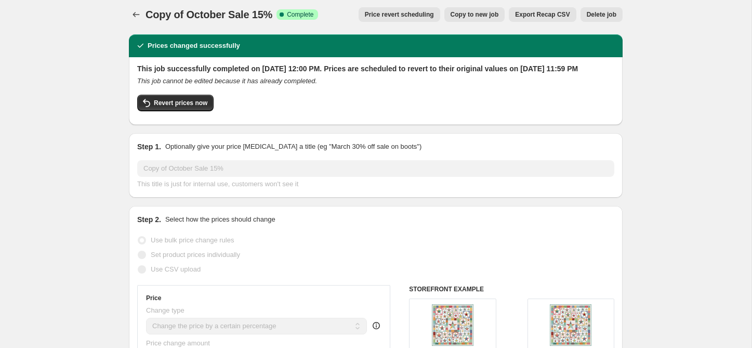
scroll to position [0, 0]
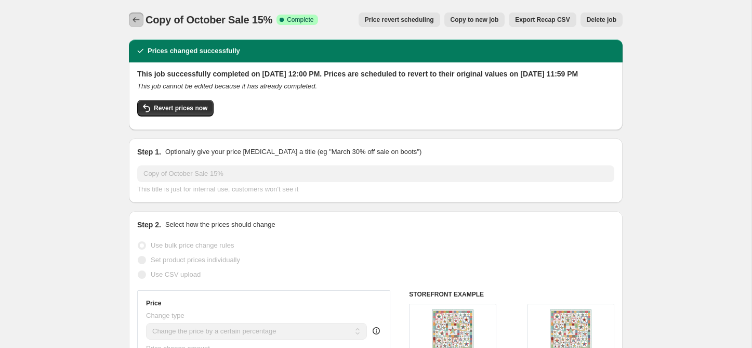
click at [138, 20] on icon "Price change jobs" at bounding box center [136, 20] width 10 height 10
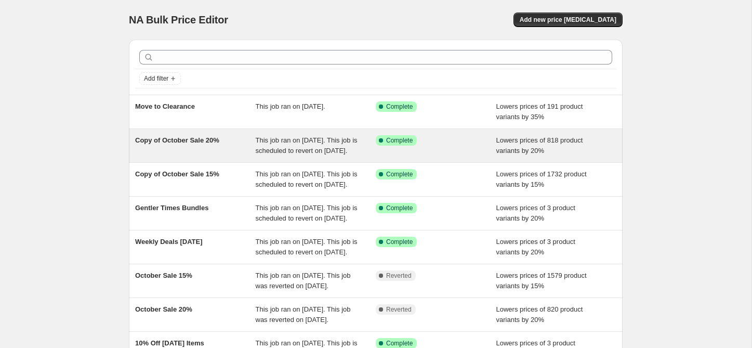
click at [209, 148] on div "Copy of October Sale 20%" at bounding box center [195, 145] width 121 height 21
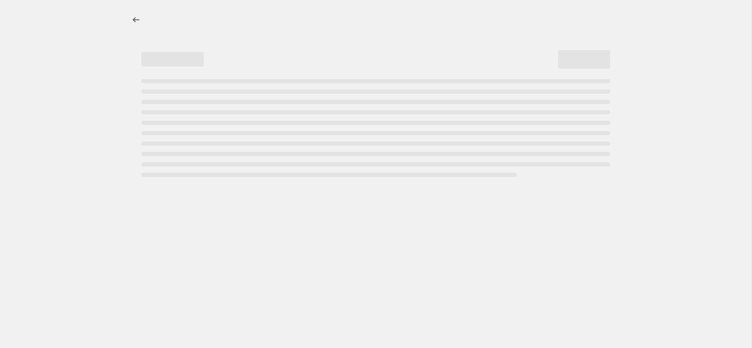
select select "percentage"
select select "collection"
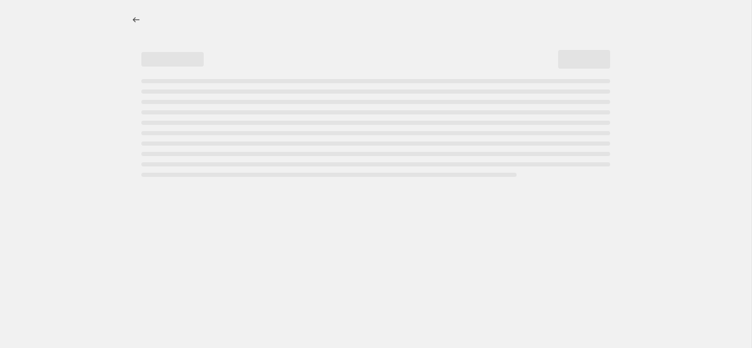
select select "collection"
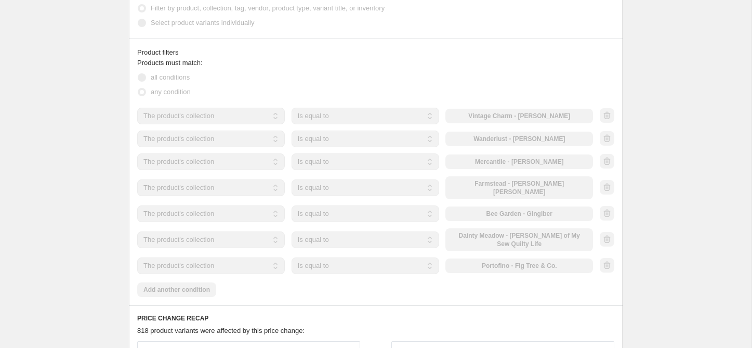
scroll to position [696, 0]
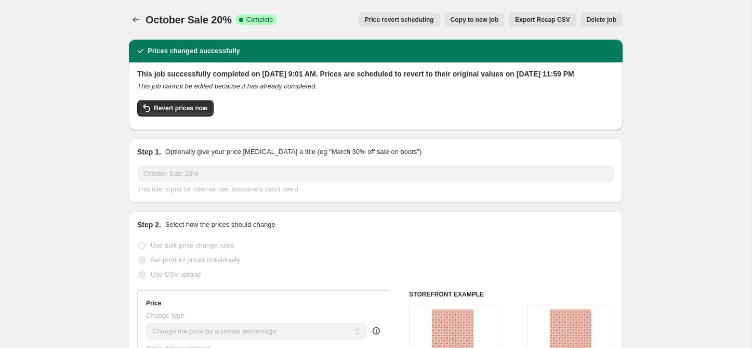
select select "percentage"
select select "collection"
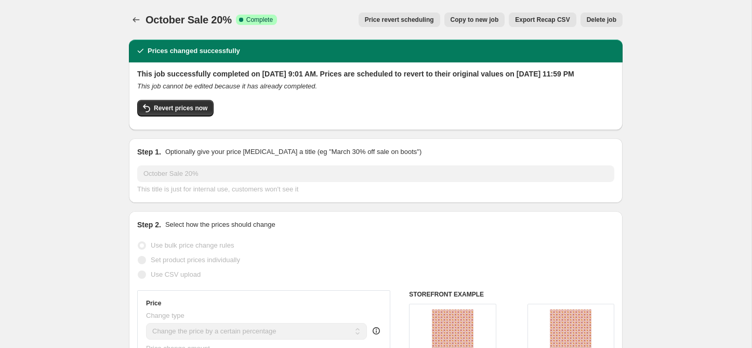
select select "collection"
